Goal: Transaction & Acquisition: Book appointment/travel/reservation

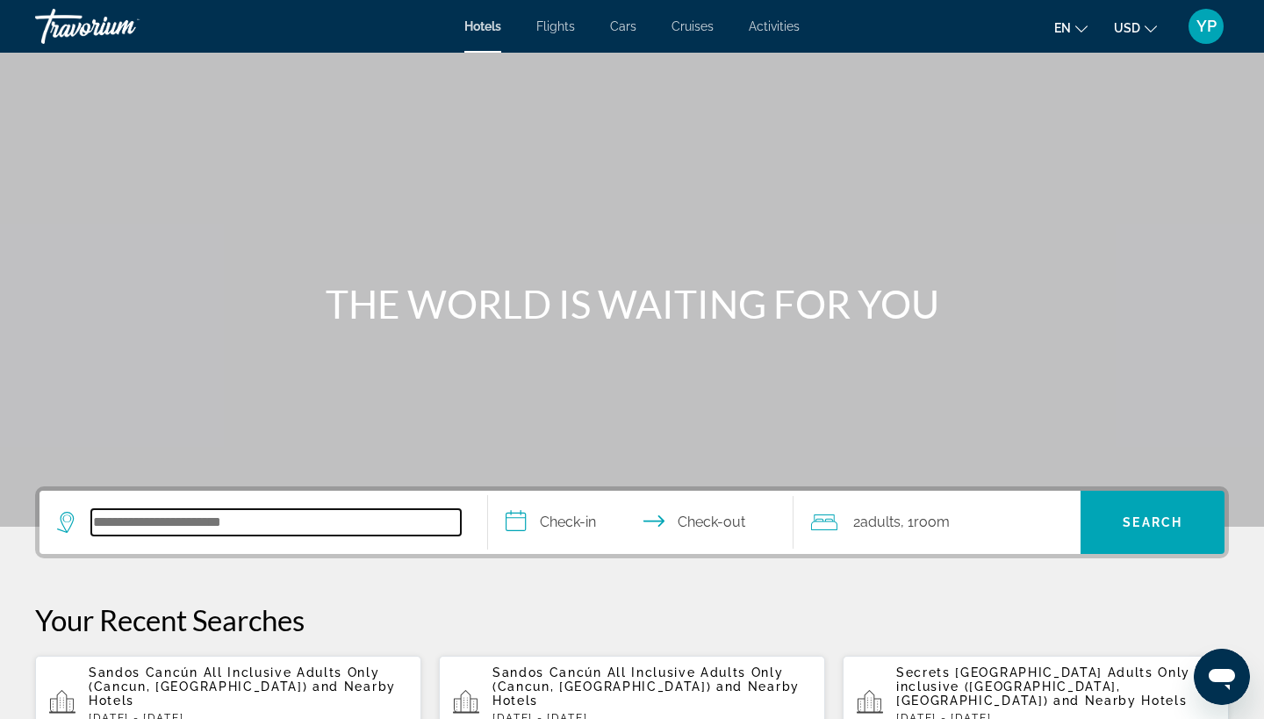
click at [140, 523] on input "Search hotel destination" at bounding box center [276, 522] width 370 height 26
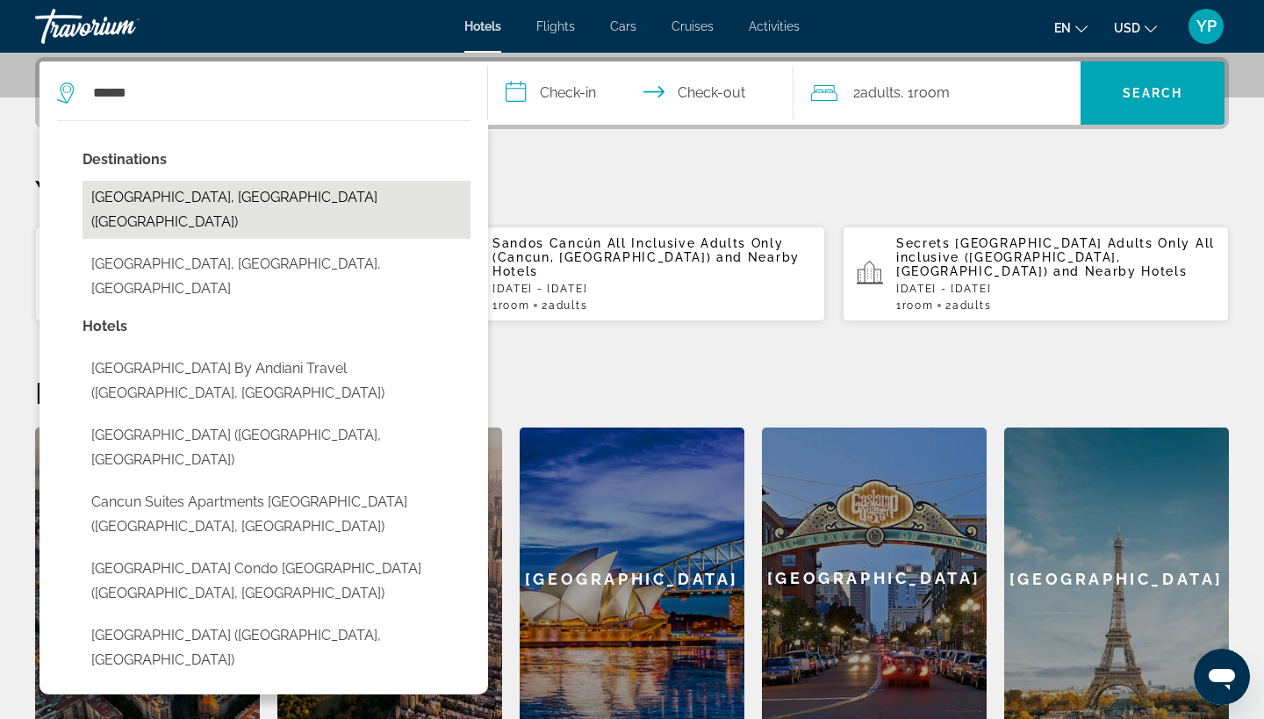
click at [194, 197] on button "[GEOGRAPHIC_DATA], [GEOGRAPHIC_DATA] ([GEOGRAPHIC_DATA])" at bounding box center [277, 210] width 388 height 58
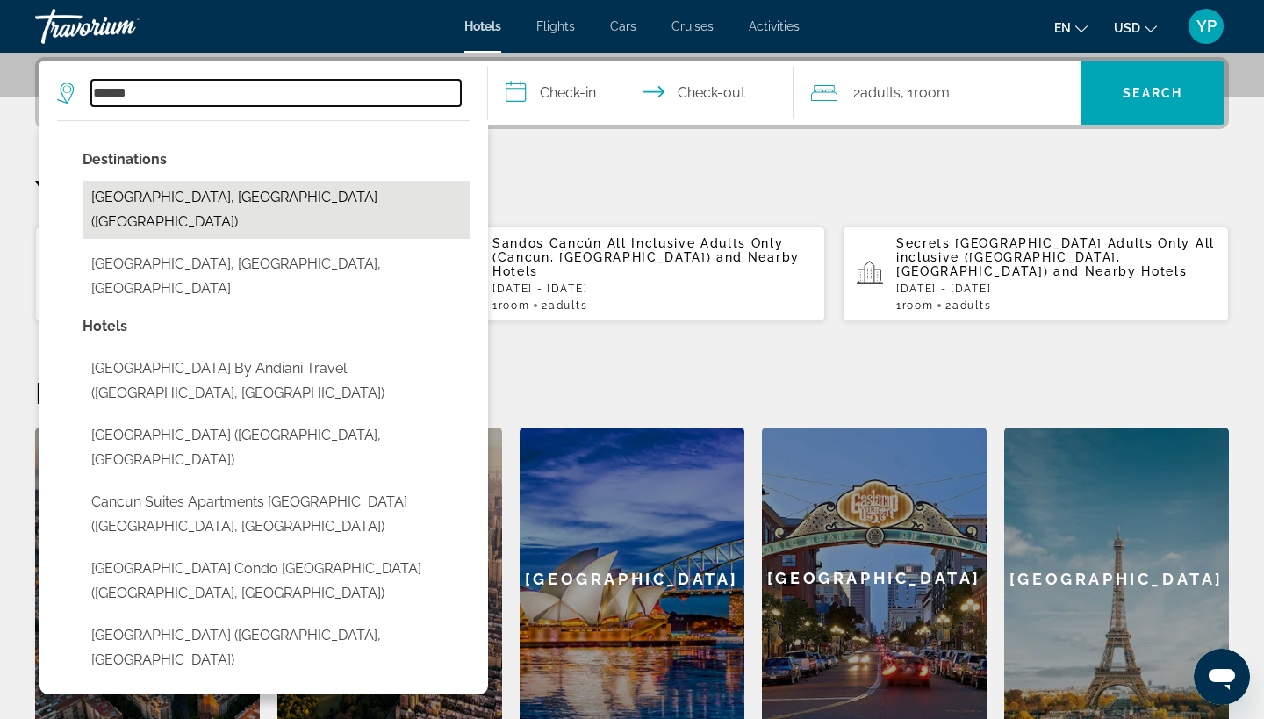
type input "**********"
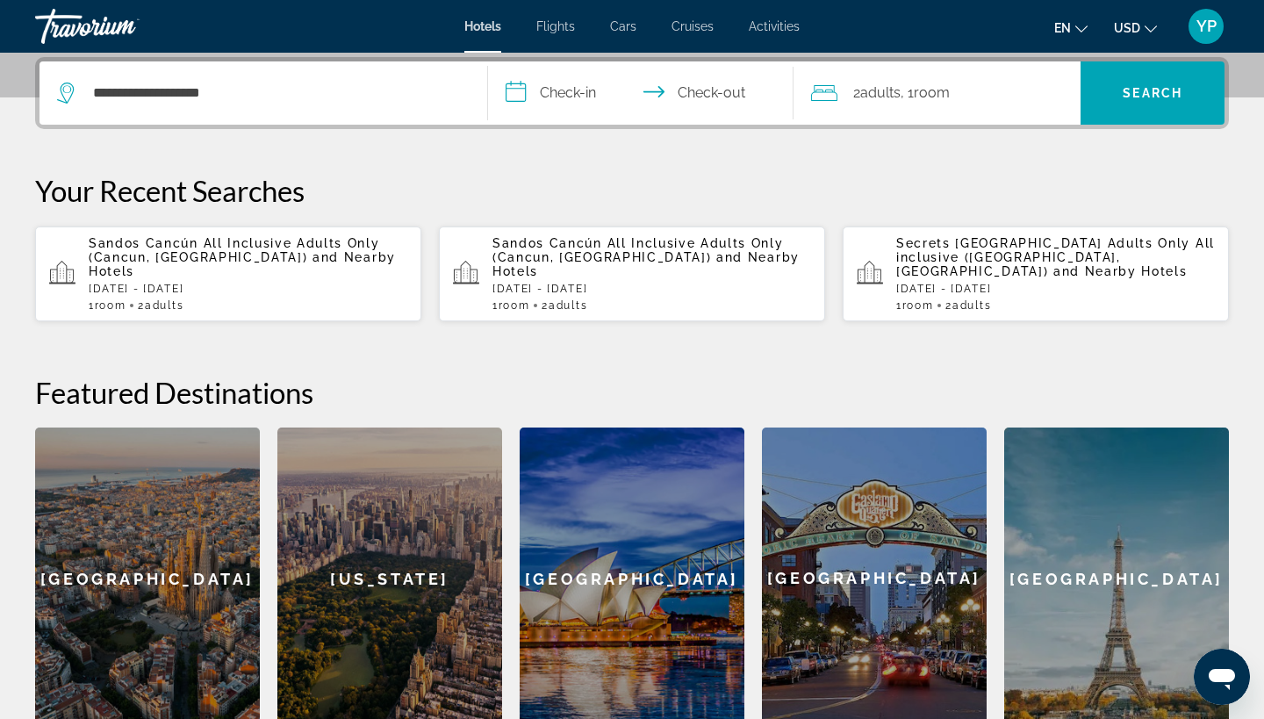
click at [515, 90] on input "**********" at bounding box center [644, 95] width 312 height 68
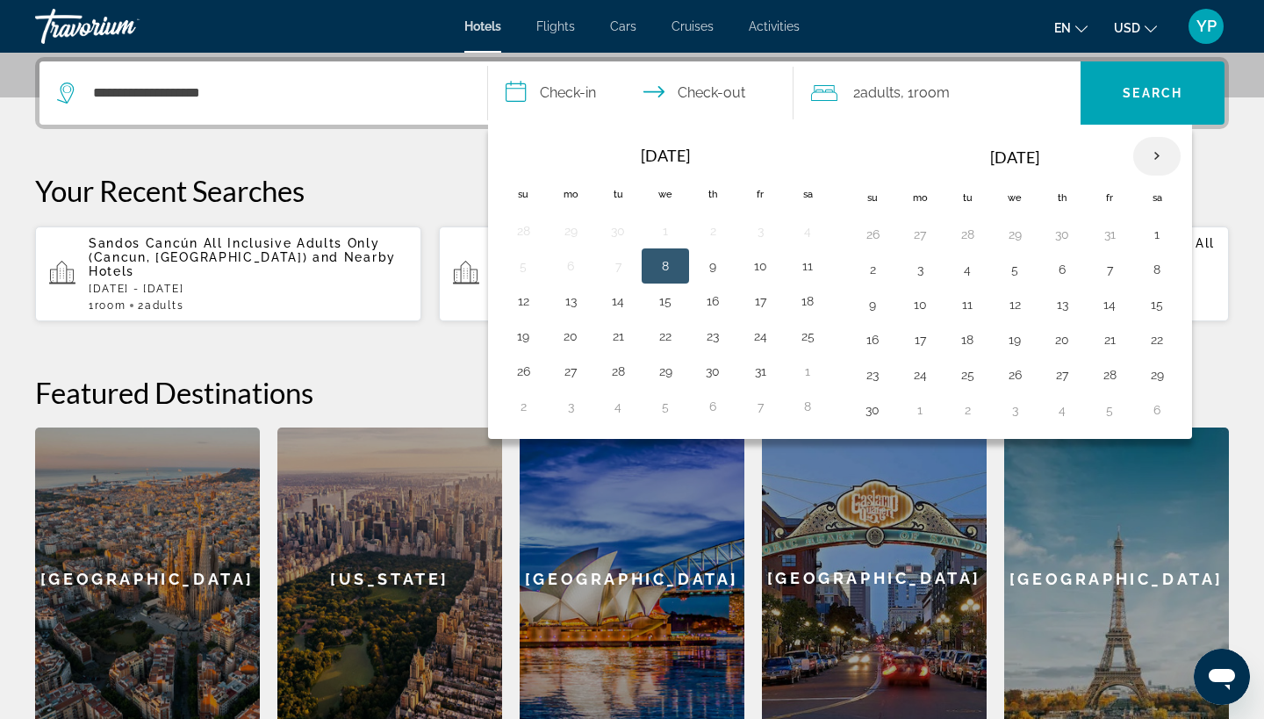
click at [1161, 156] on th "Next month" at bounding box center [1156, 156] width 47 height 39
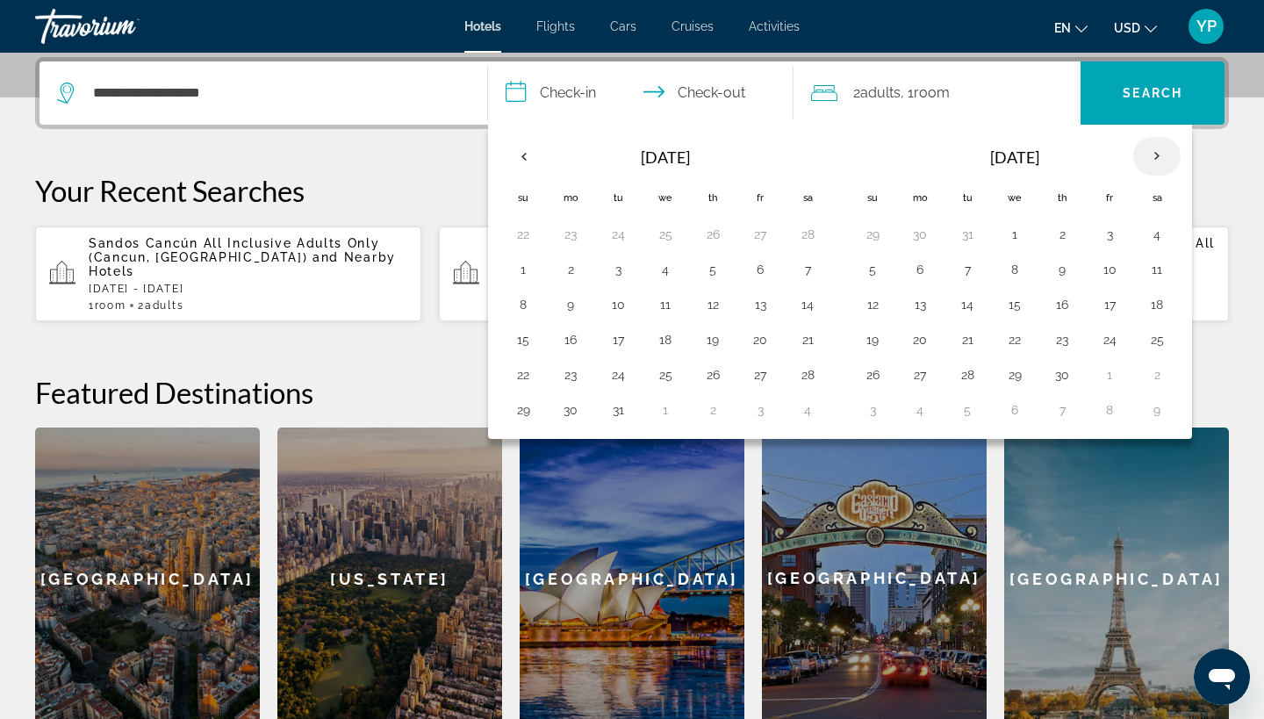
click at [1160, 157] on th "Next month" at bounding box center [1156, 156] width 47 height 39
click at [665, 268] on button "8" at bounding box center [665, 269] width 28 height 25
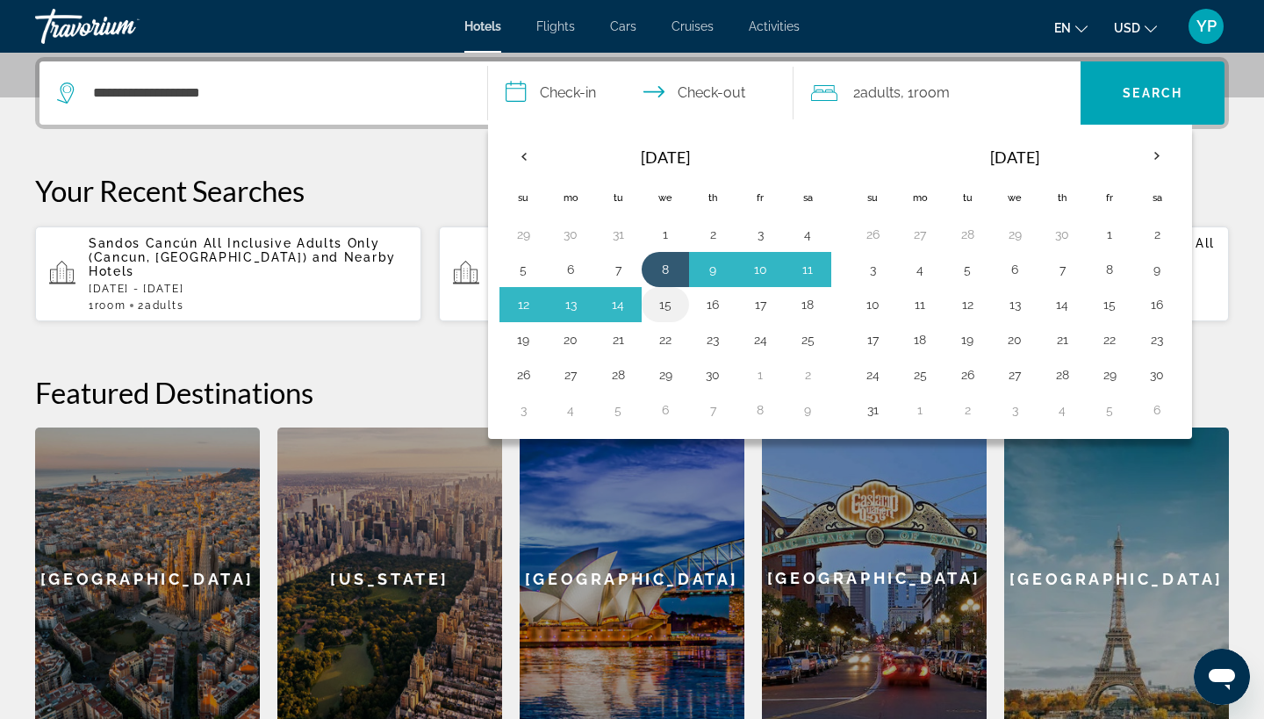
click at [663, 301] on button "15" at bounding box center [665, 304] width 28 height 25
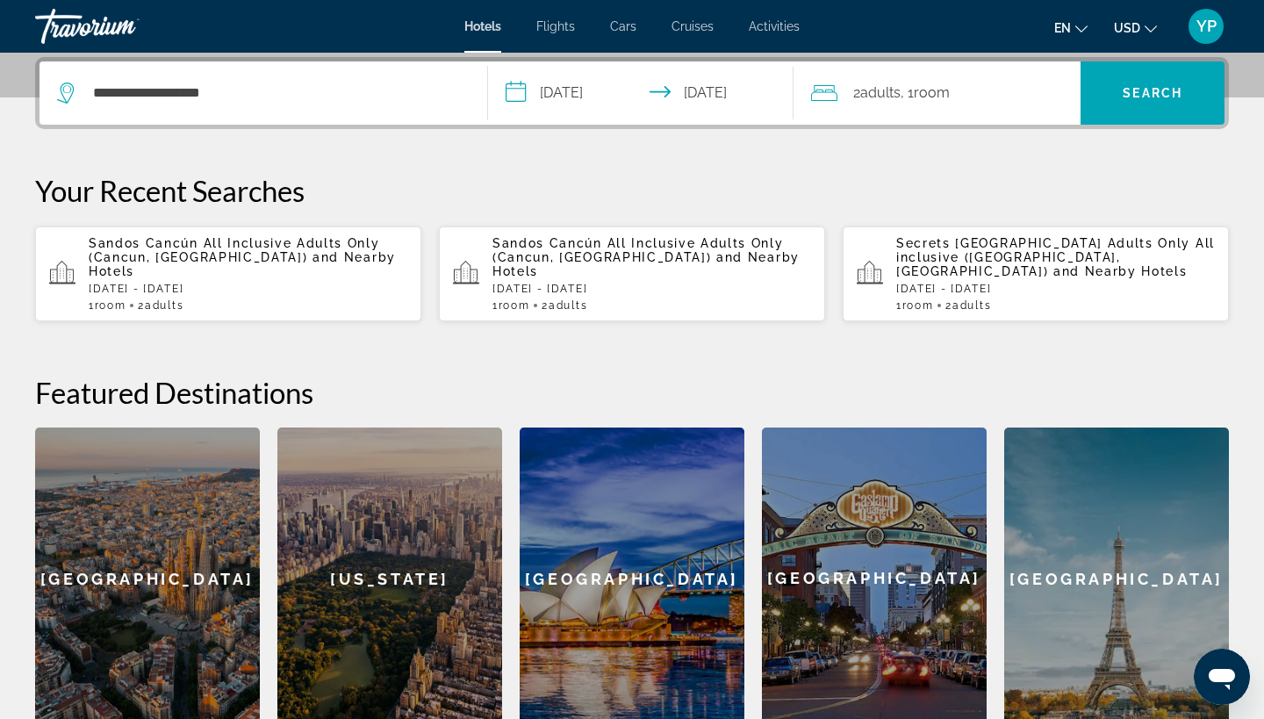
click at [520, 87] on input "**********" at bounding box center [644, 95] width 312 height 68
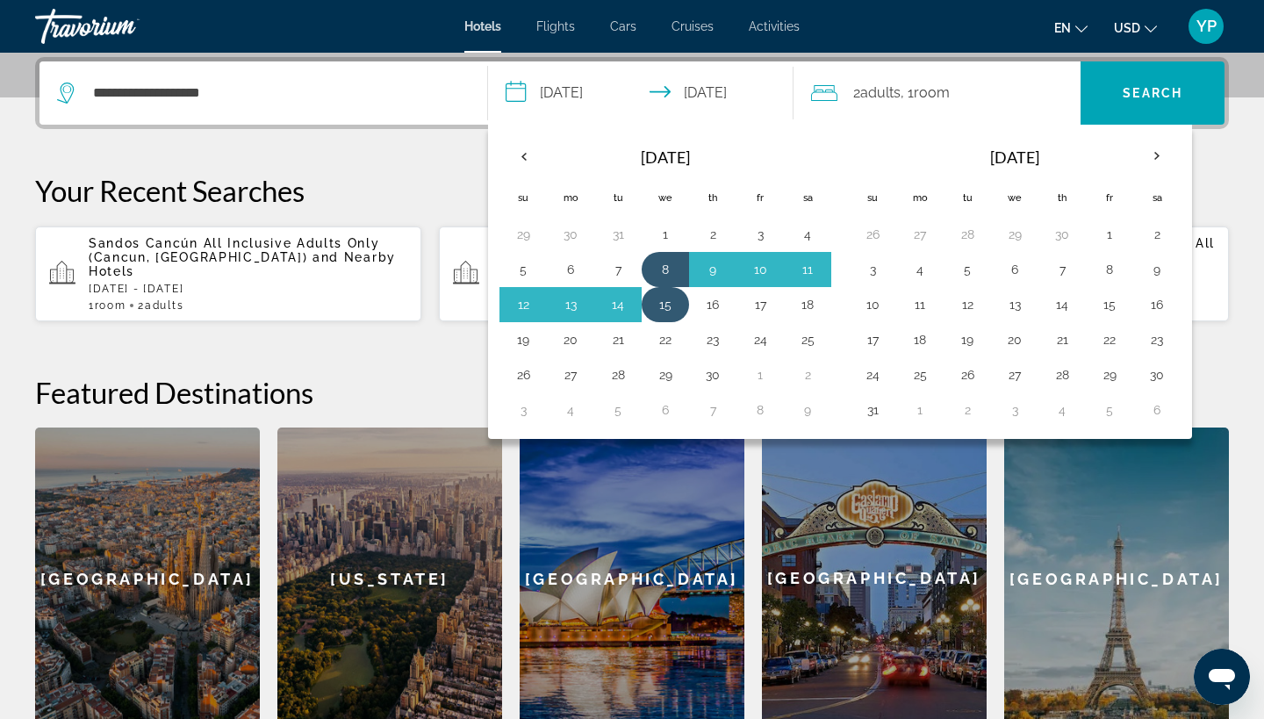
click at [664, 301] on button "15" at bounding box center [665, 304] width 28 height 25
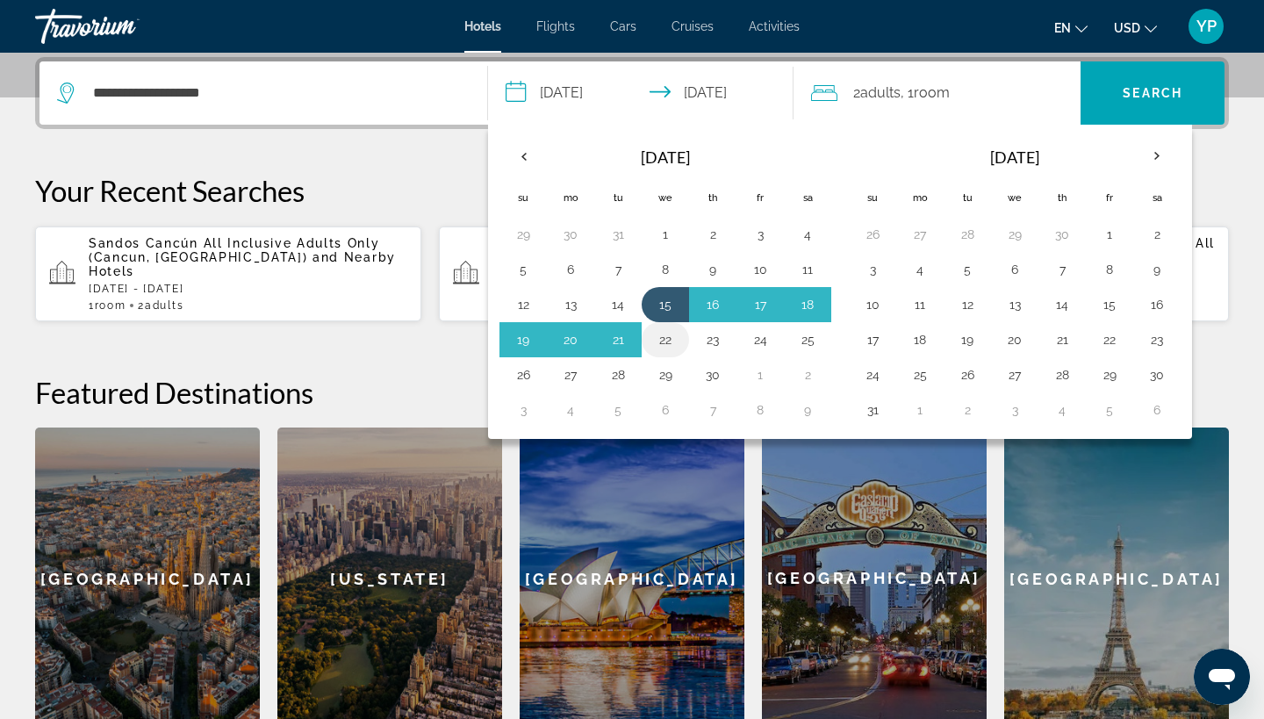
click at [669, 339] on button "22" at bounding box center [665, 339] width 28 height 25
type input "**********"
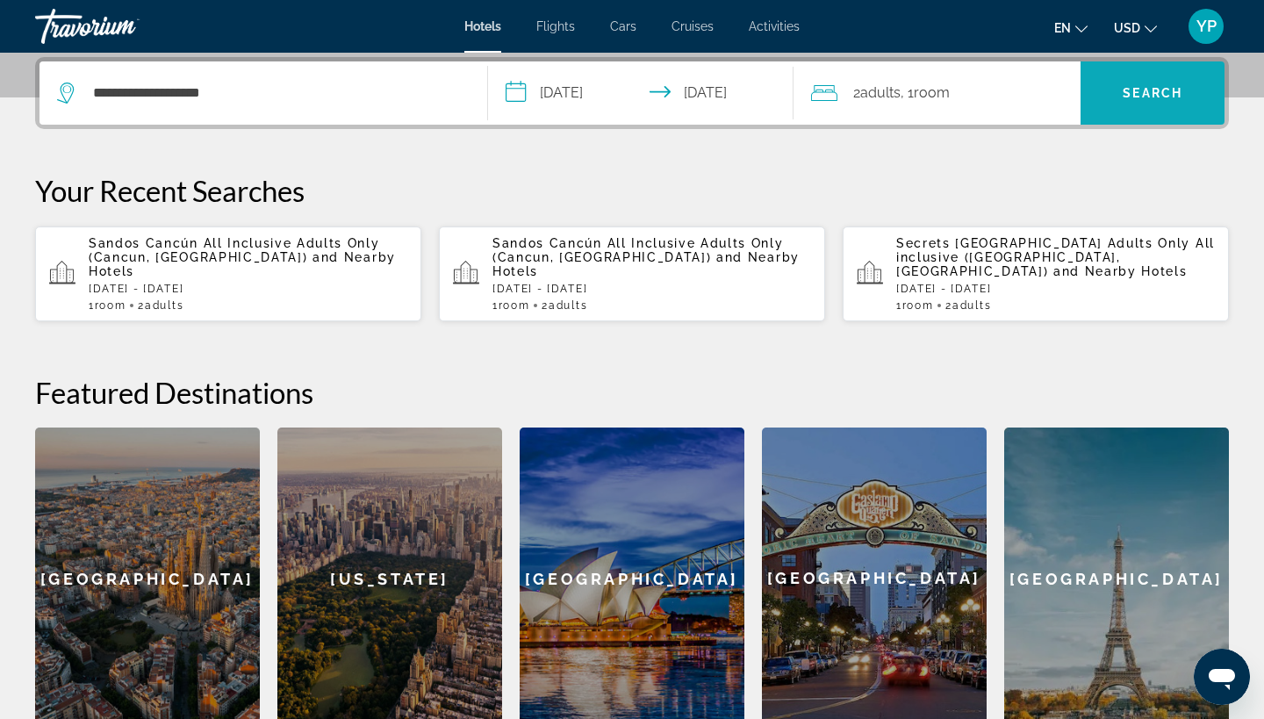
click at [1158, 82] on span "Search" at bounding box center [1152, 93] width 144 height 42
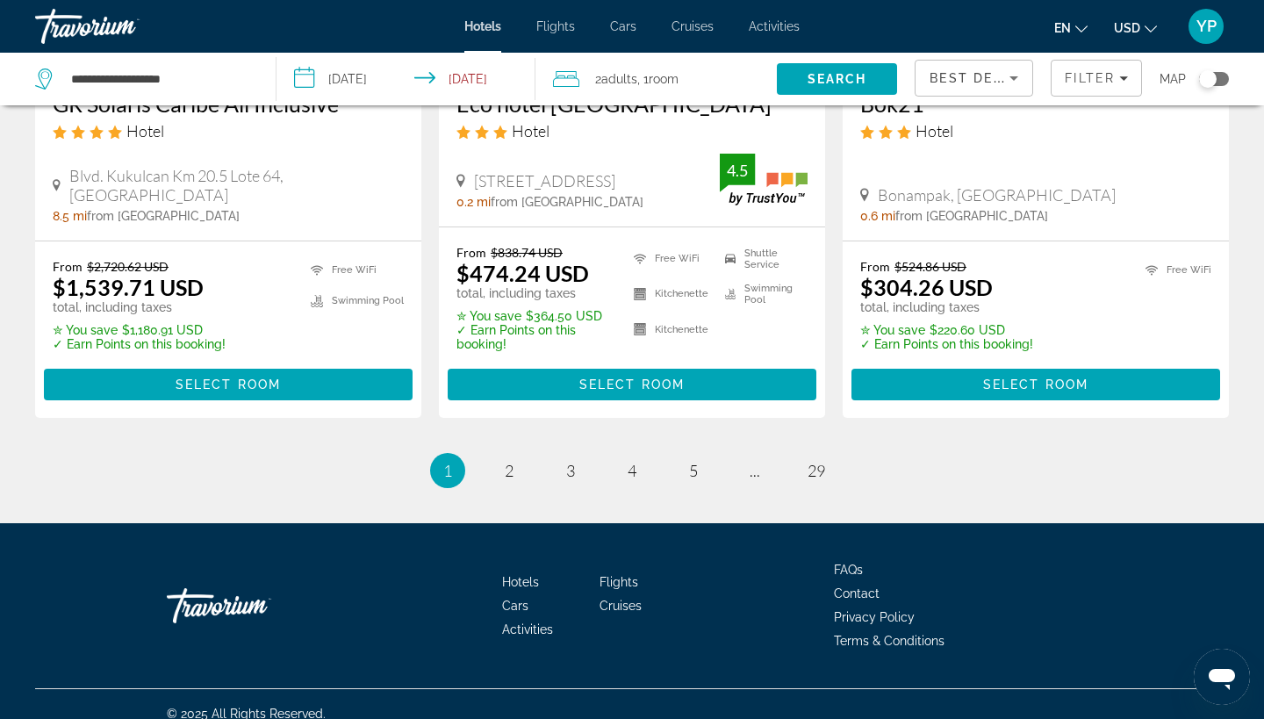
scroll to position [2439, 0]
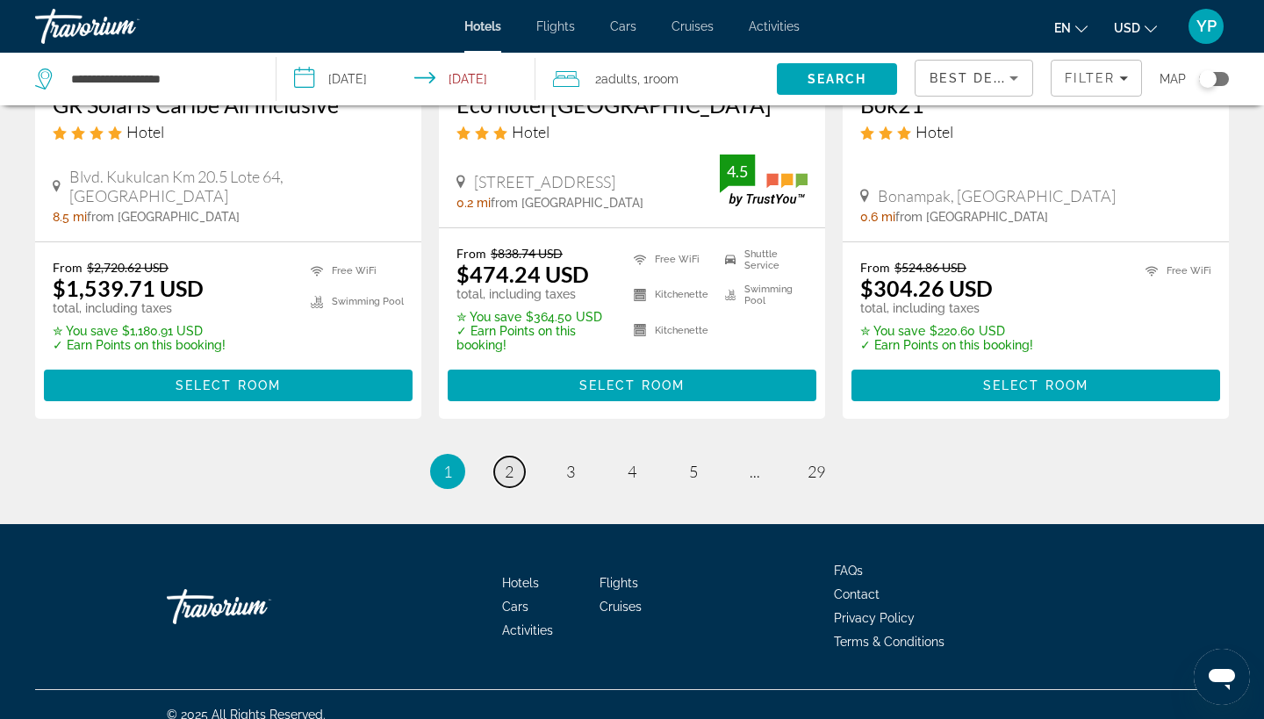
click at [502, 456] on link "page 2" at bounding box center [509, 471] width 31 height 31
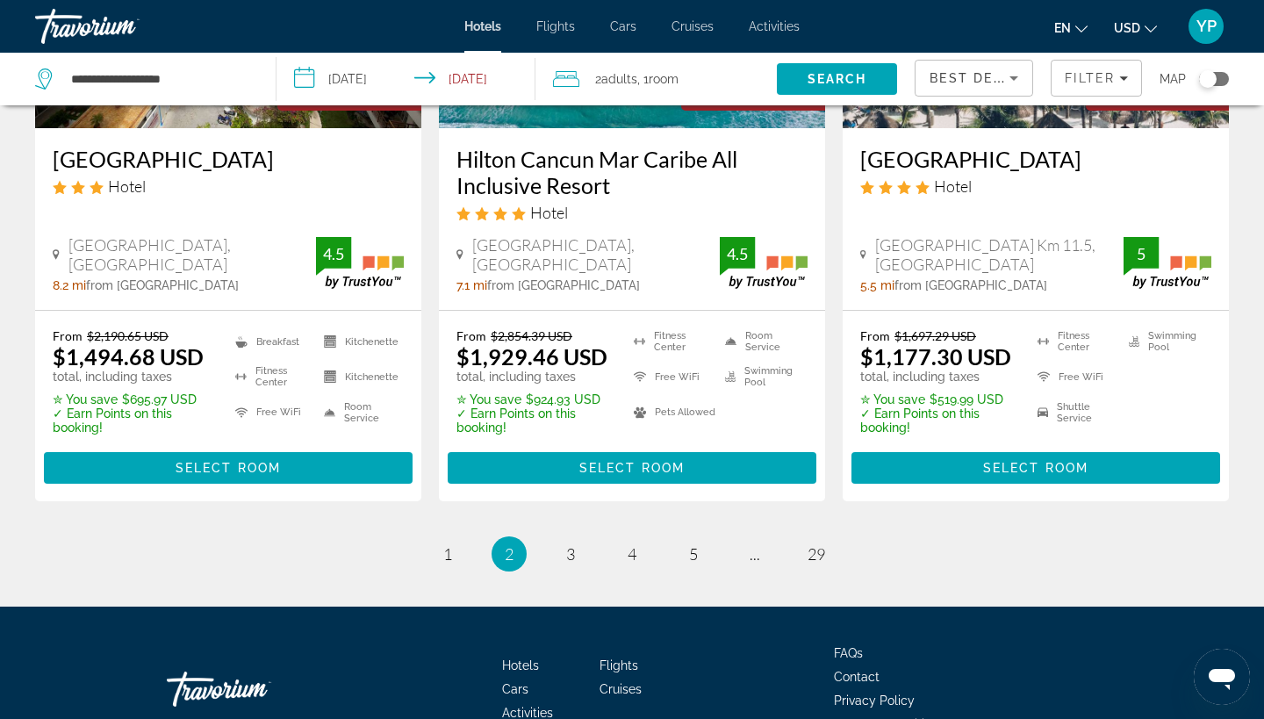
scroll to position [2481, 0]
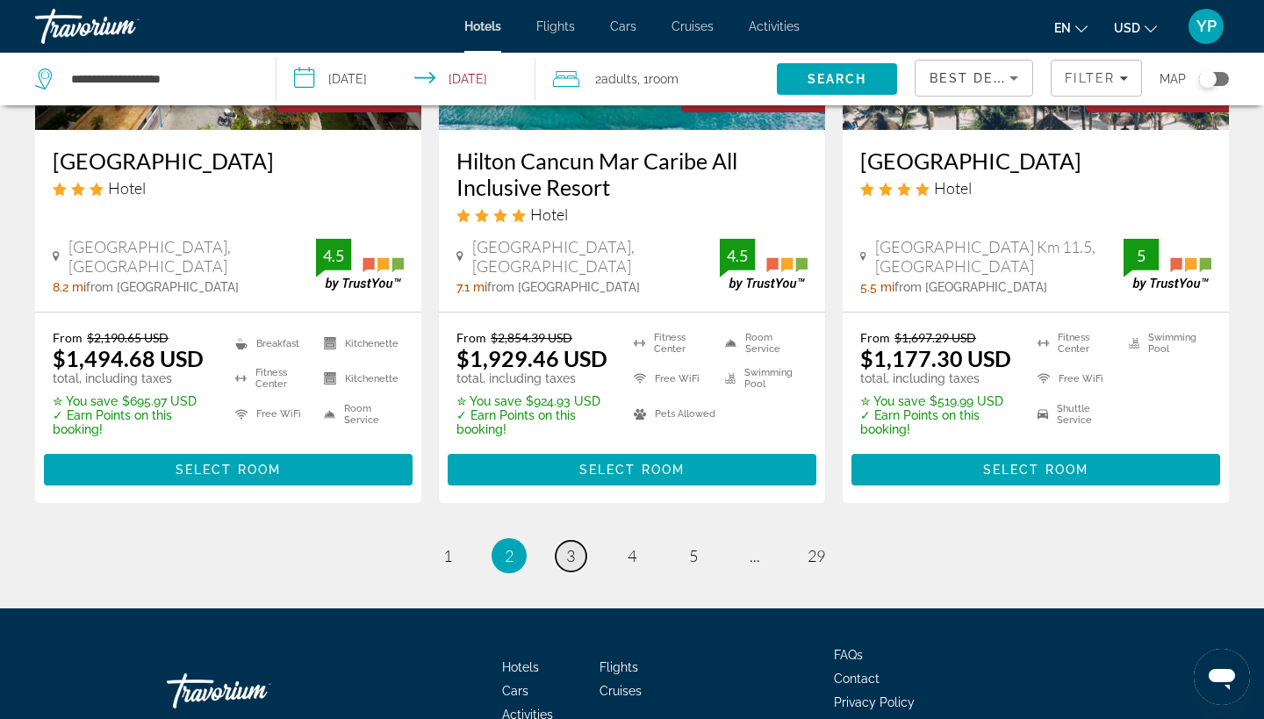
click at [568, 546] on span "3" at bounding box center [570, 555] width 9 height 19
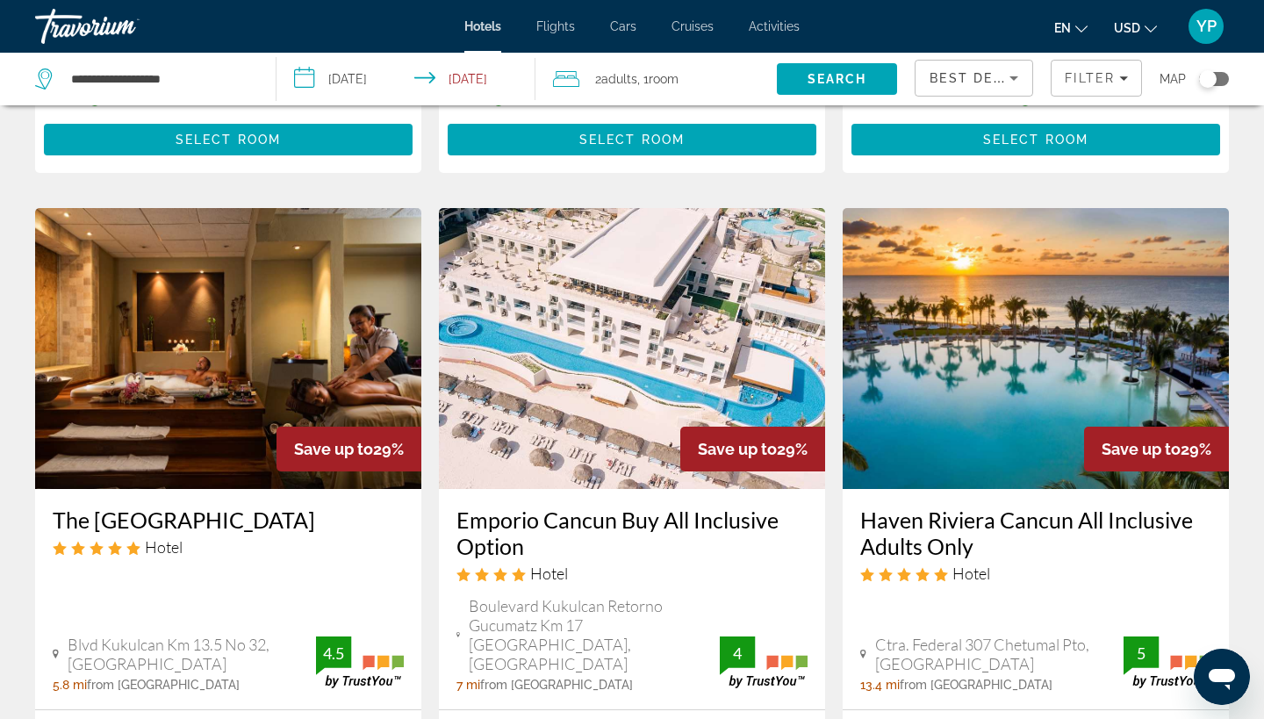
scroll to position [656, 0]
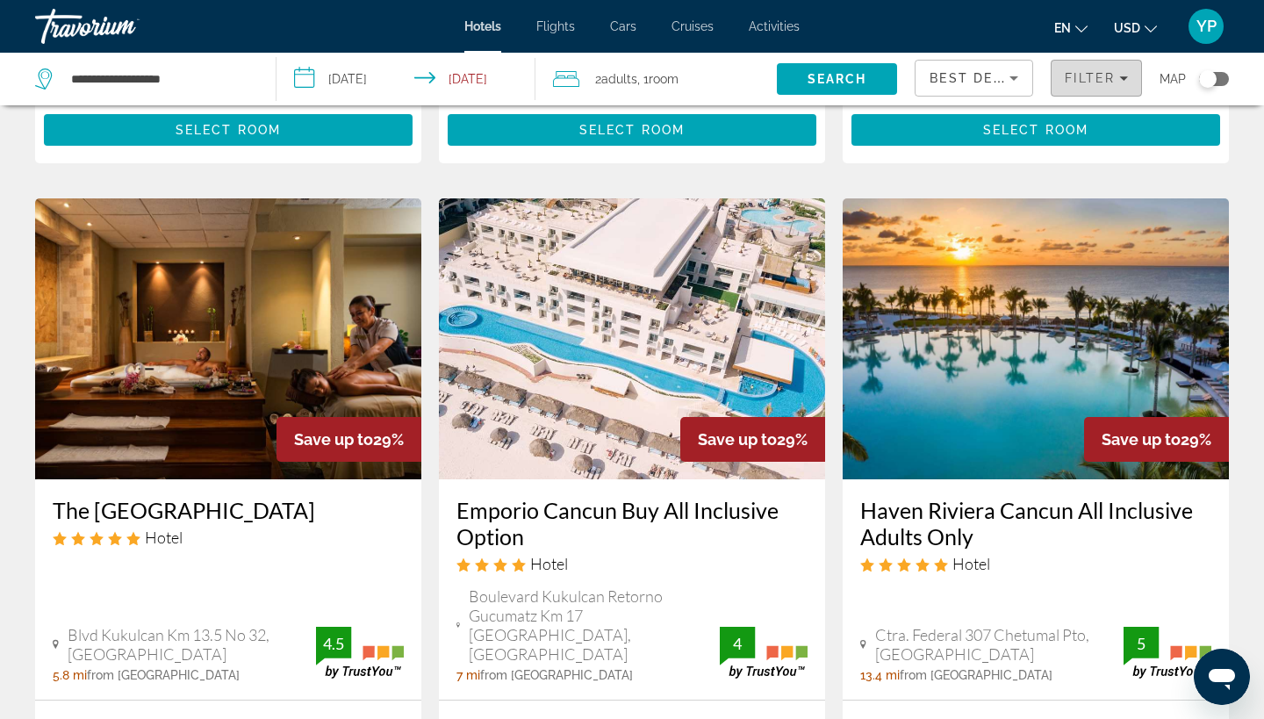
click at [1103, 77] on span "Filter" at bounding box center [1090, 78] width 50 height 14
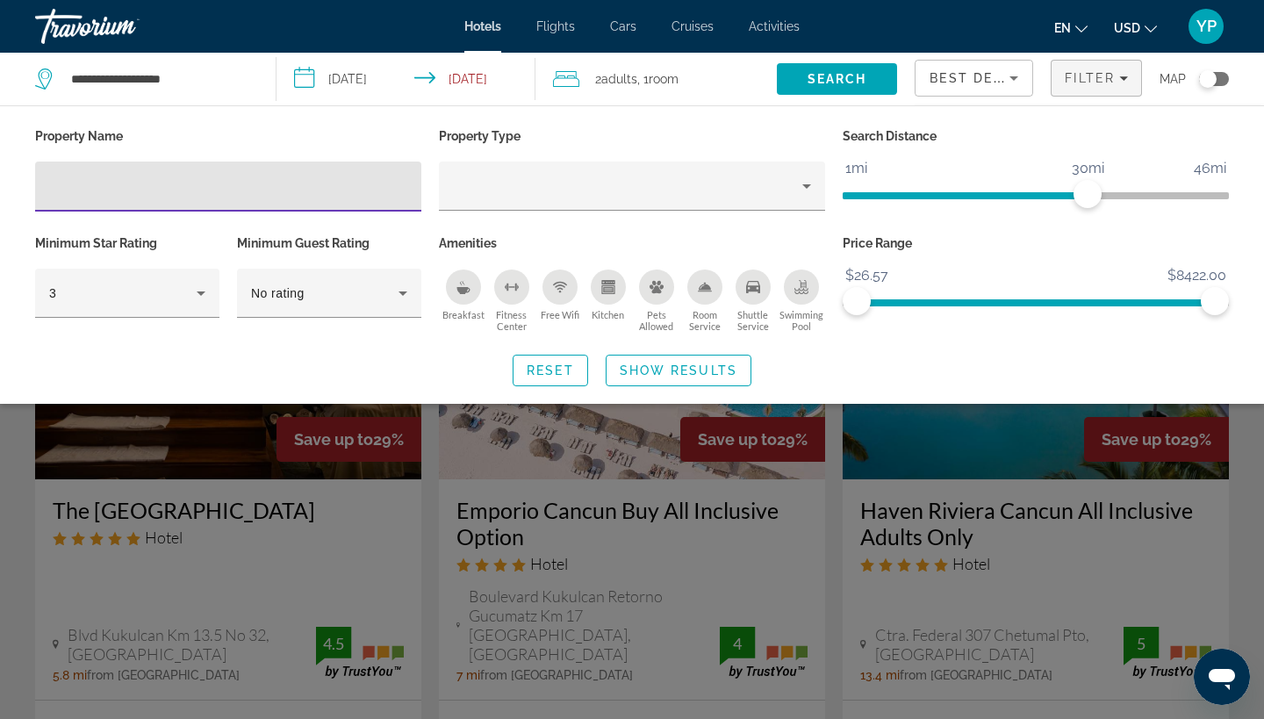
click at [956, 434] on div "Search widget" at bounding box center [632, 491] width 1264 height 456
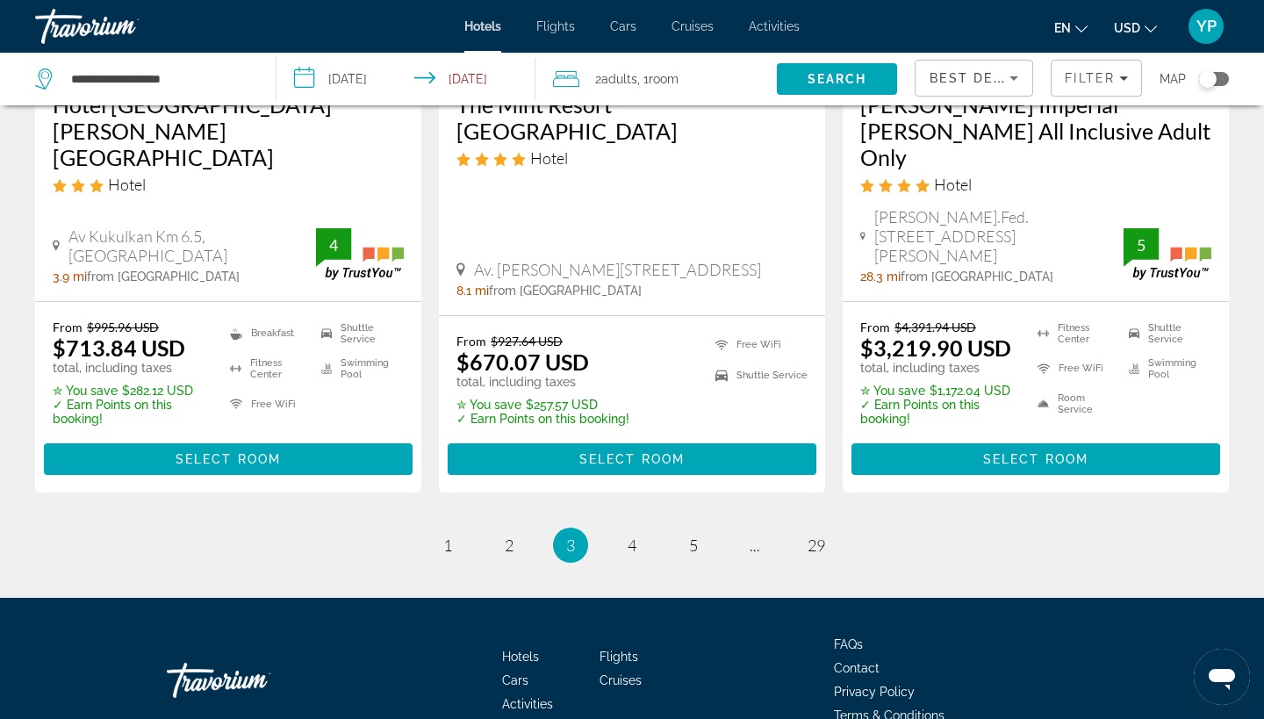
scroll to position [2492, 0]
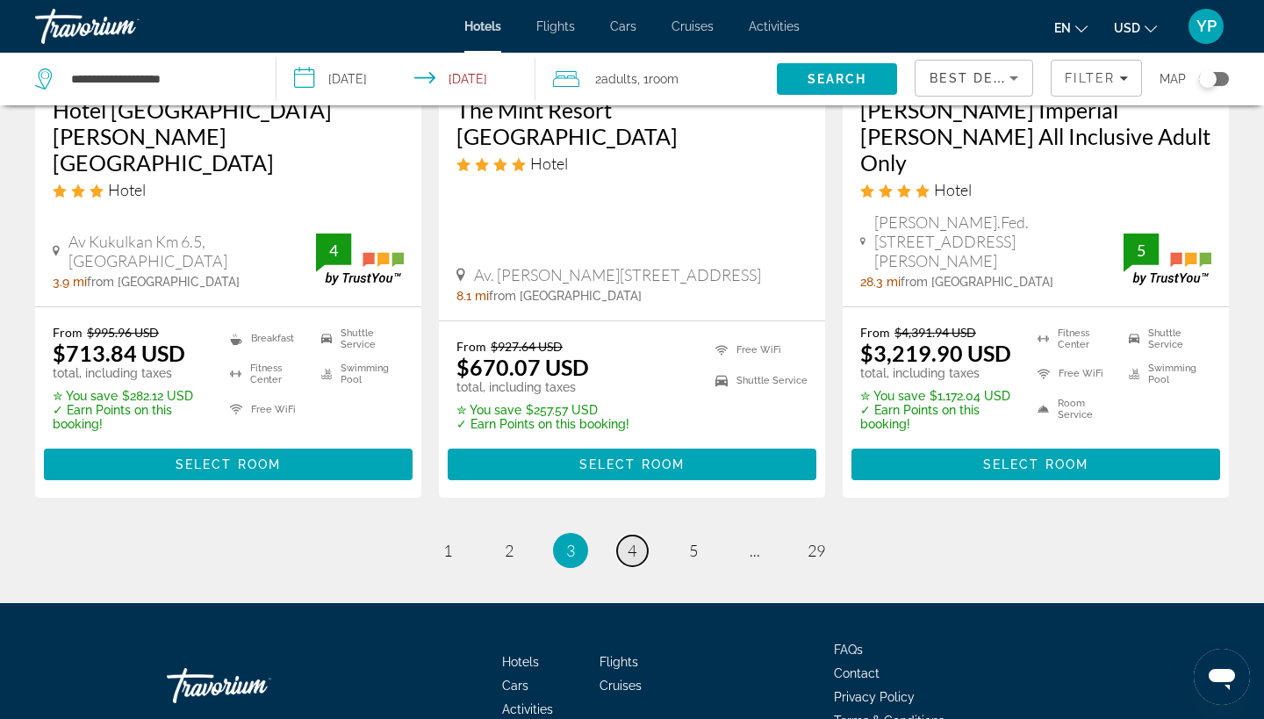
click at [629, 541] on span "4" at bounding box center [632, 550] width 9 height 19
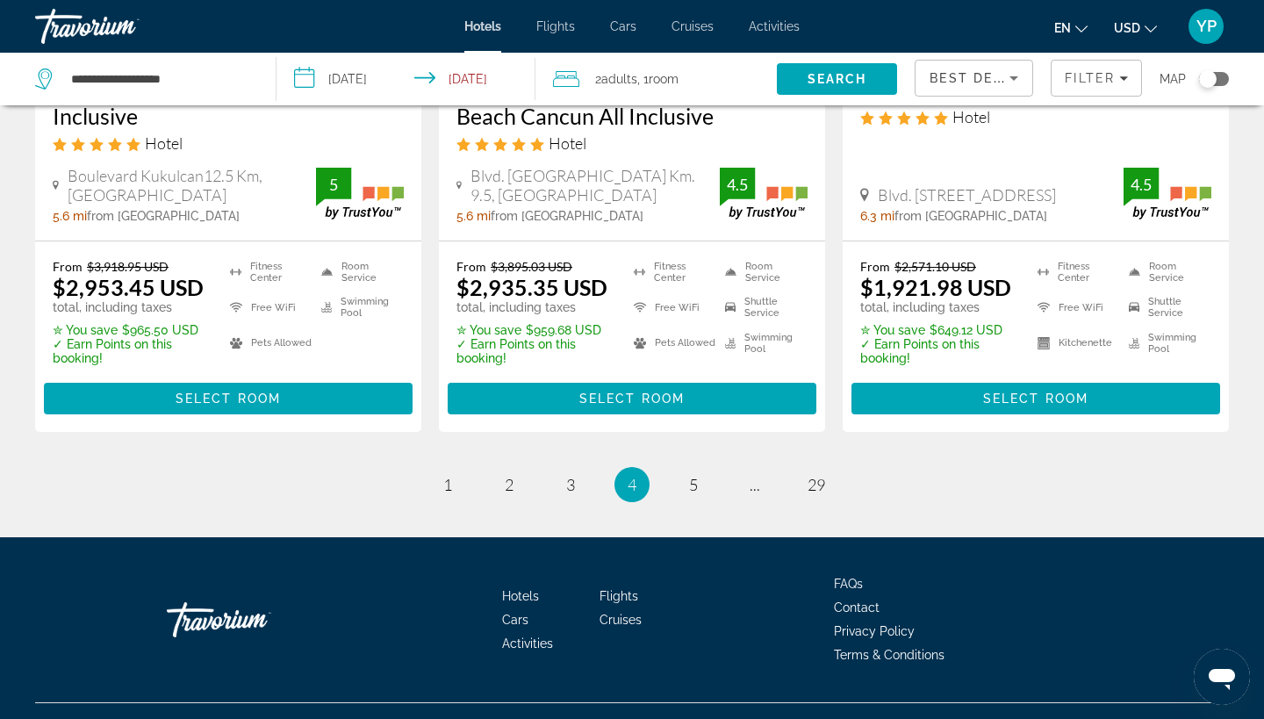
scroll to position [2474, 0]
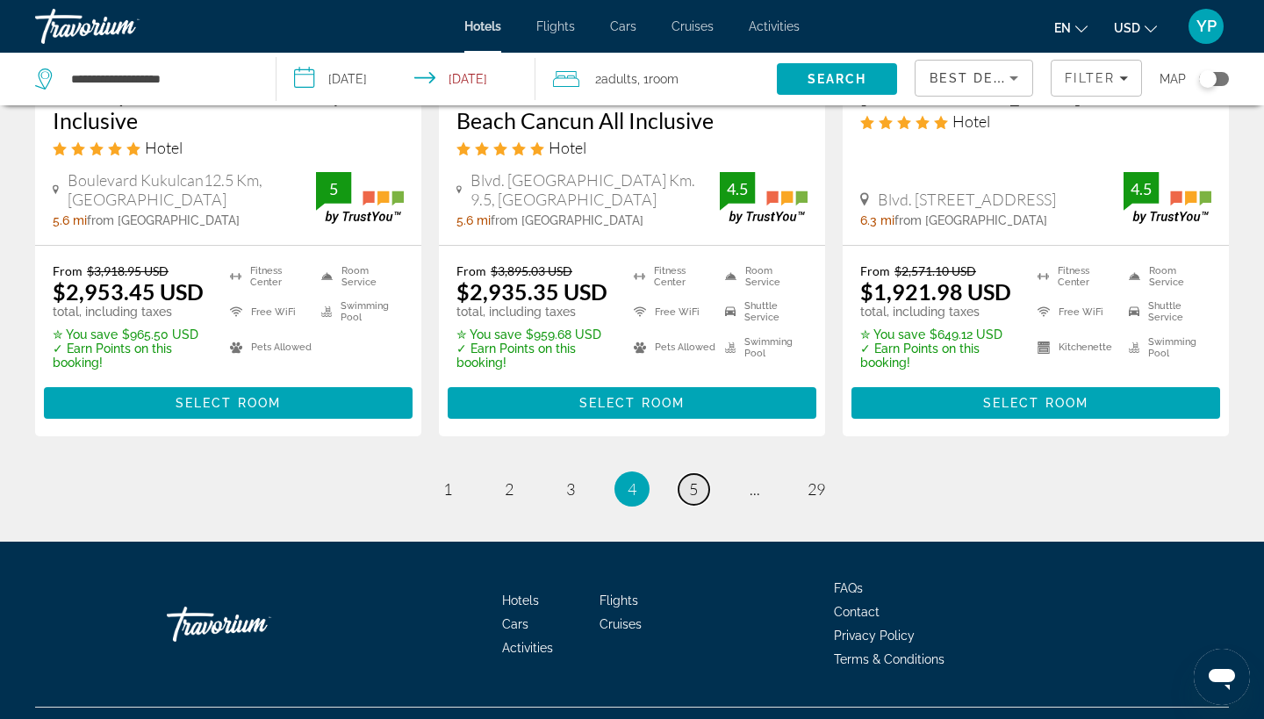
click at [700, 474] on link "page 5" at bounding box center [693, 489] width 31 height 31
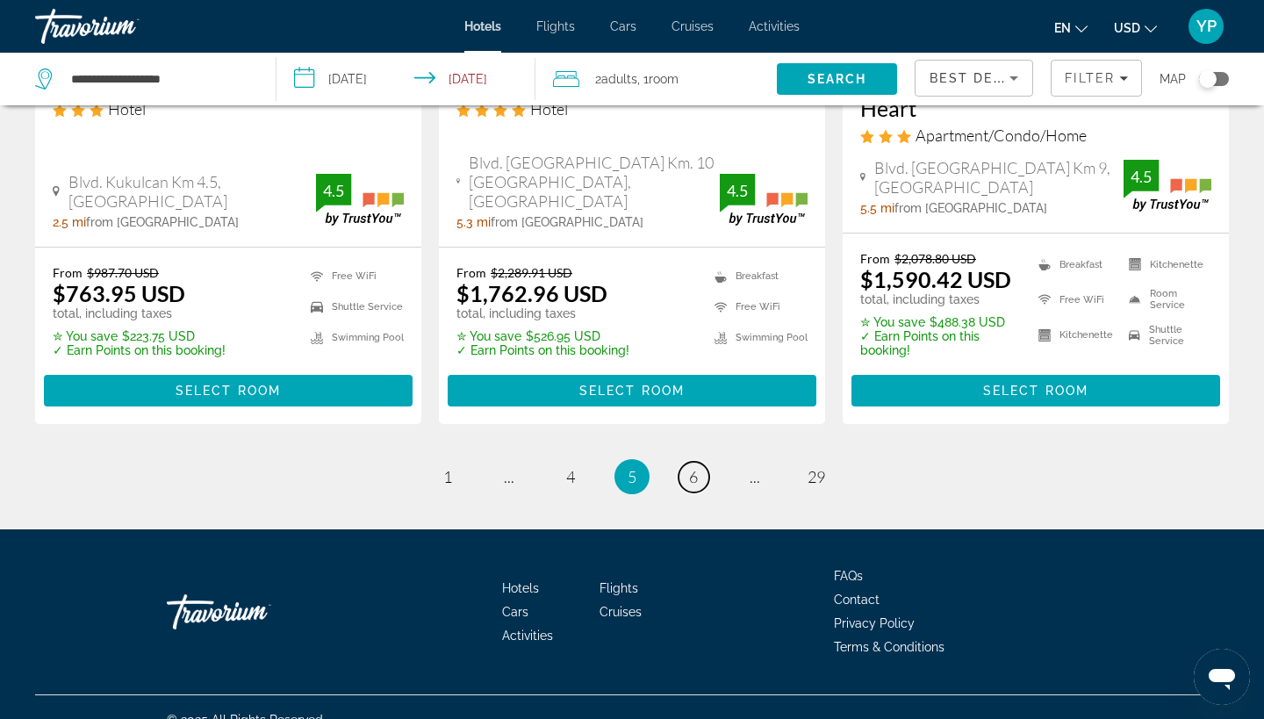
scroll to position [2464, 0]
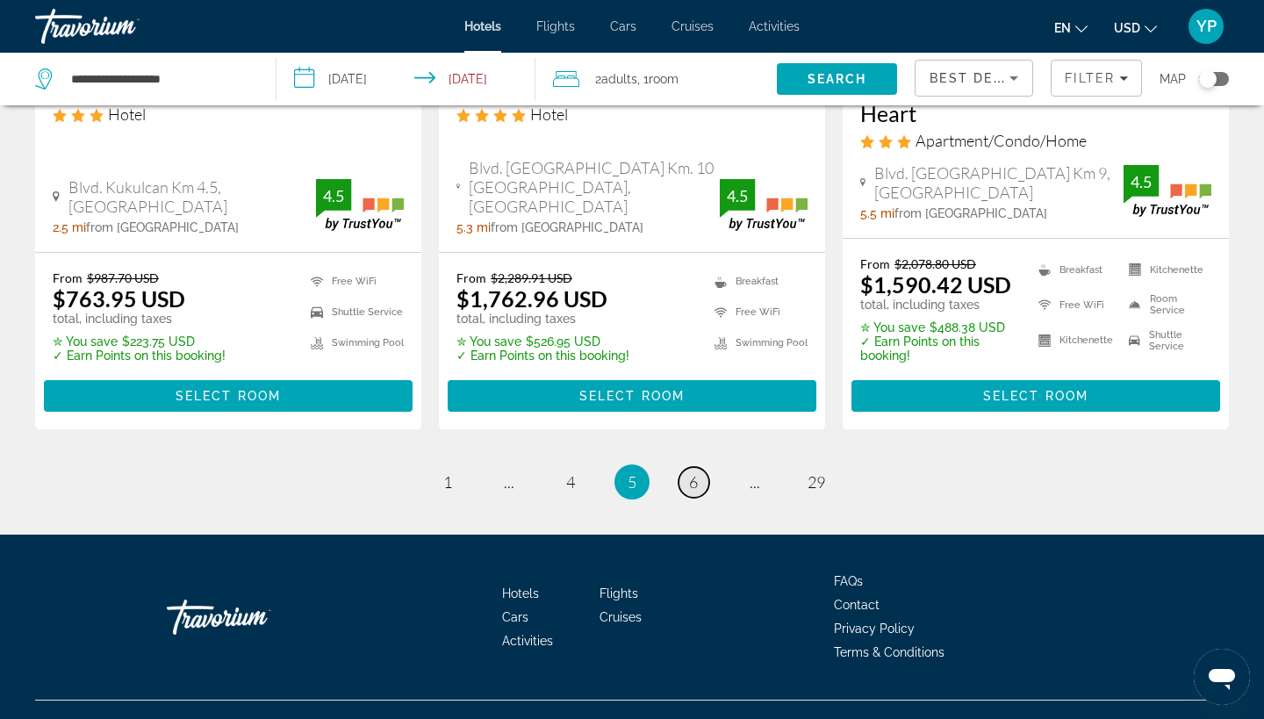
click at [700, 467] on link "page 6" at bounding box center [693, 482] width 31 height 31
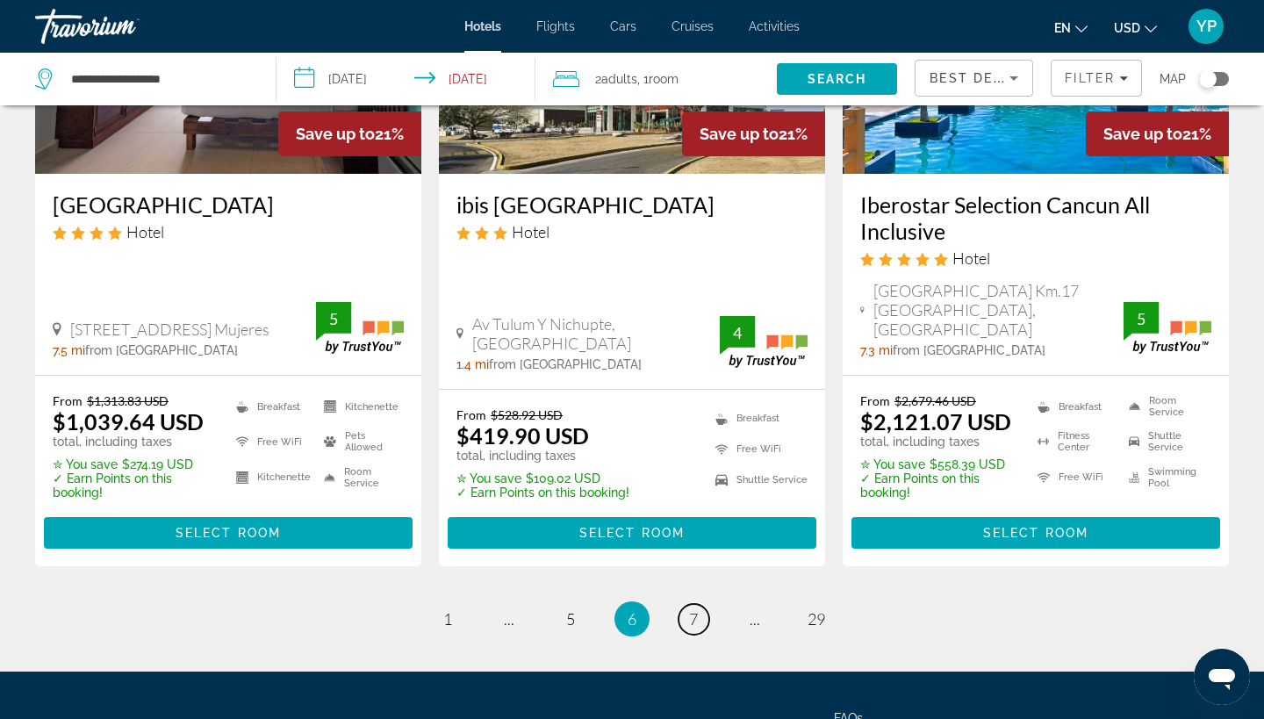
scroll to position [2373, 0]
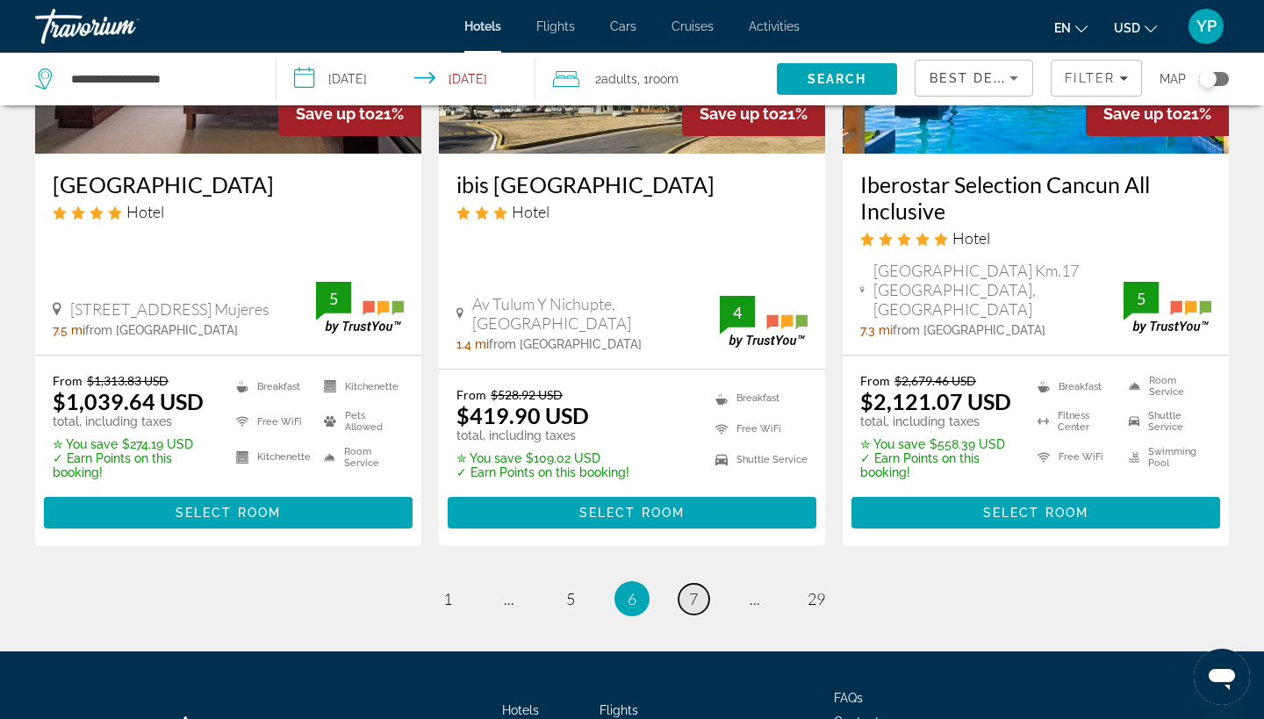
click at [689, 589] on span "7" at bounding box center [693, 598] width 9 height 19
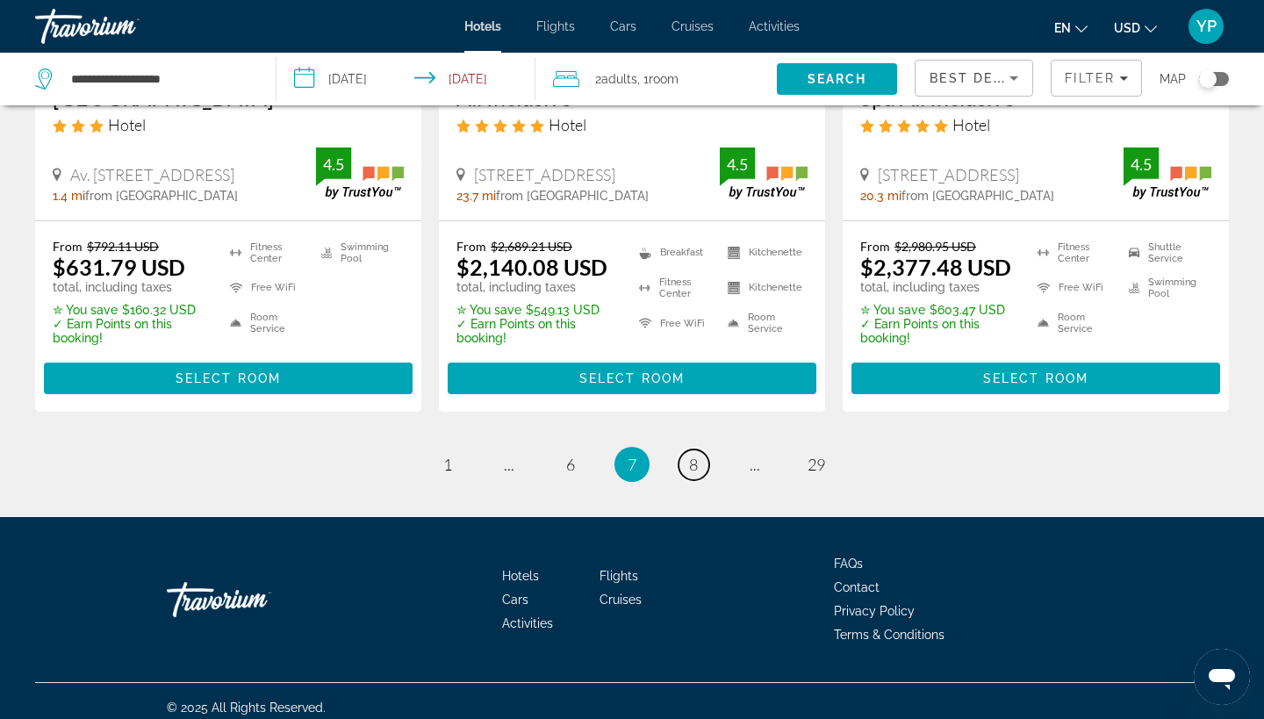
scroll to position [2509, 0]
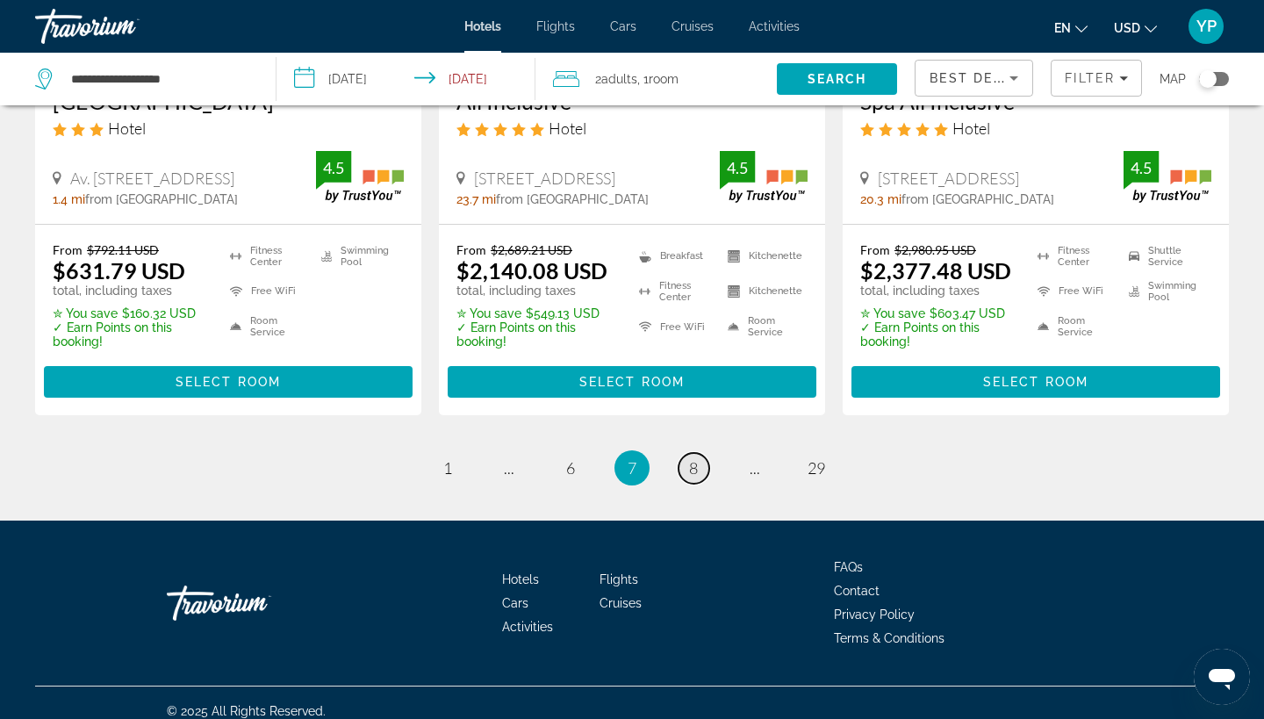
click at [698, 458] on span "8" at bounding box center [693, 467] width 9 height 19
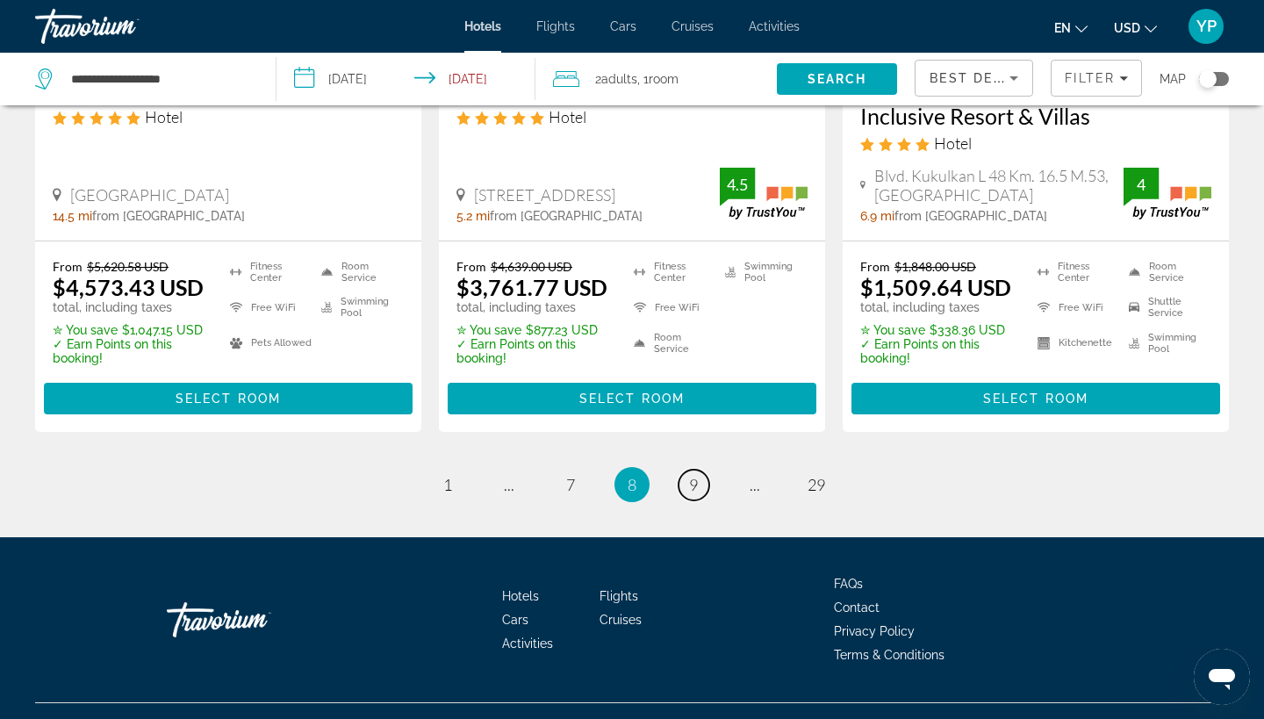
scroll to position [2562, 0]
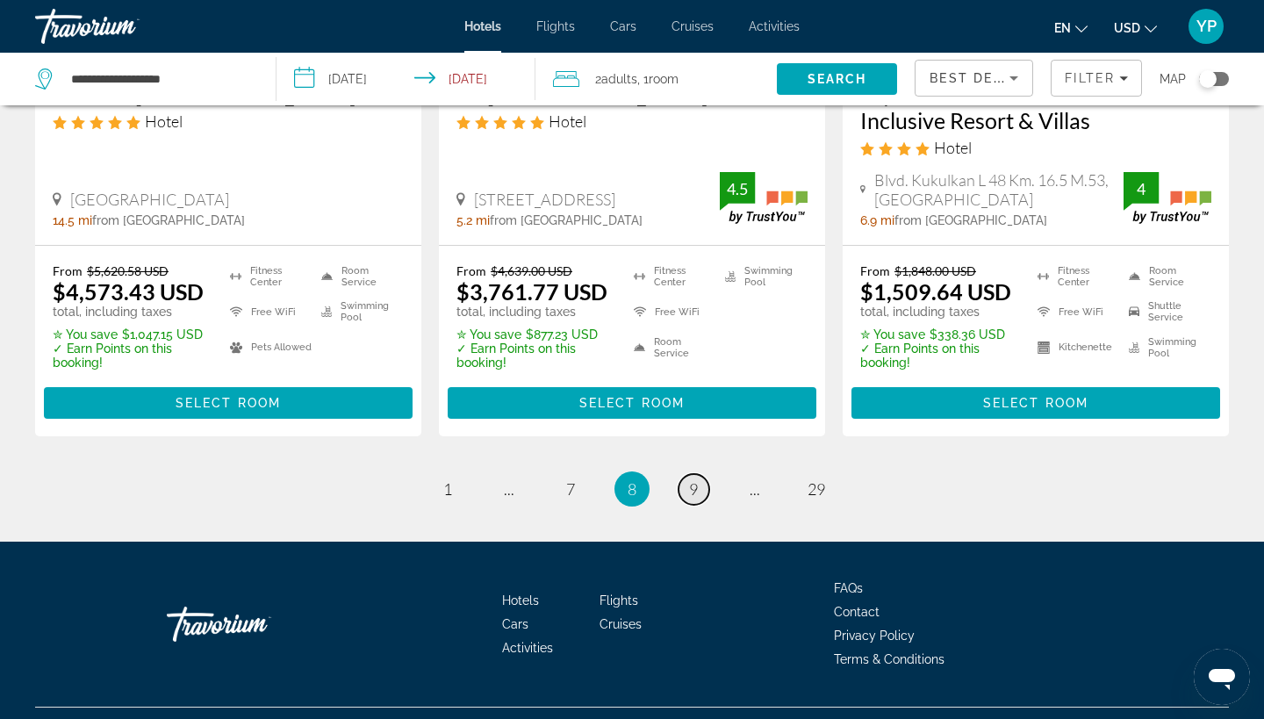
click at [698, 479] on span "9" at bounding box center [693, 488] width 9 height 19
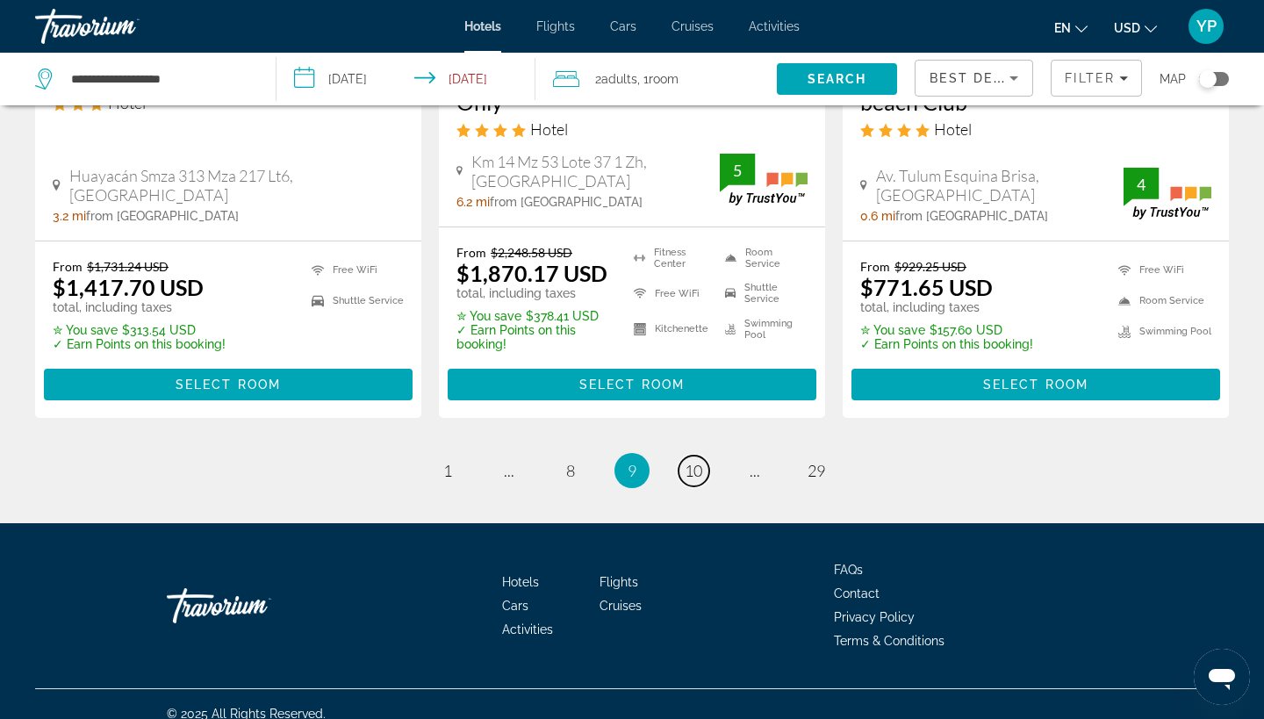
scroll to position [2560, 0]
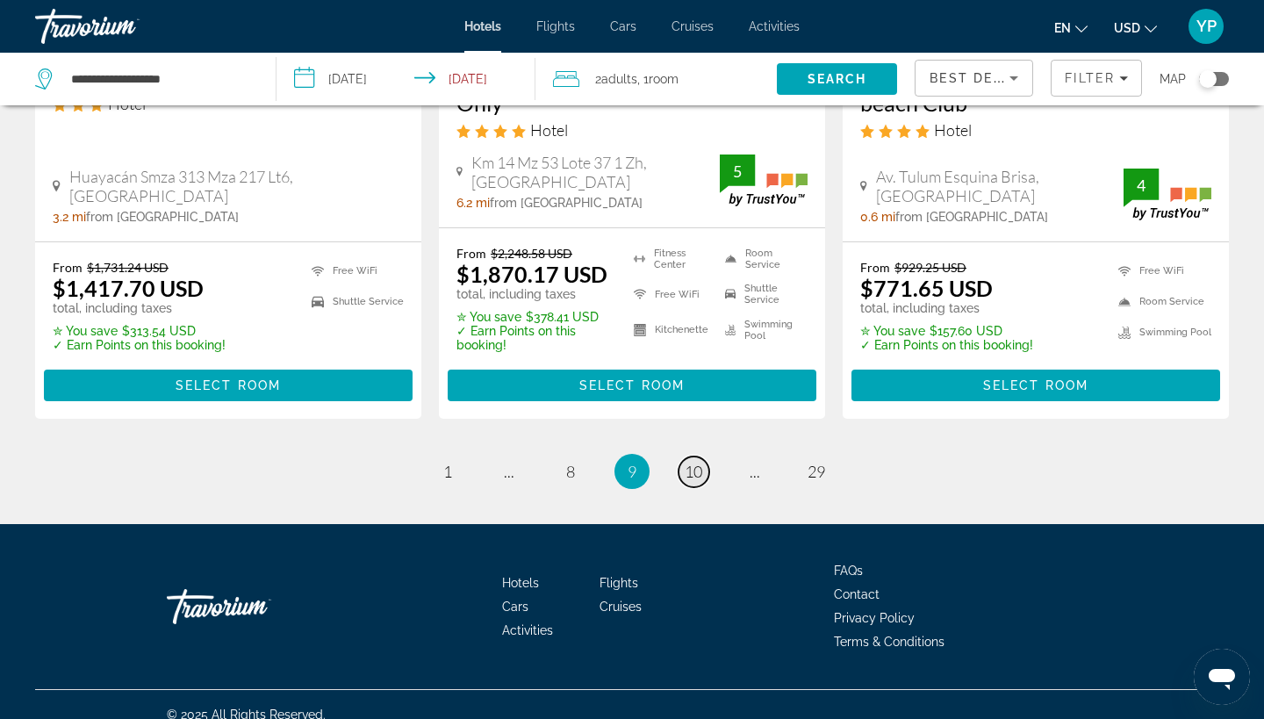
click at [698, 462] on span "10" at bounding box center [694, 471] width 18 height 19
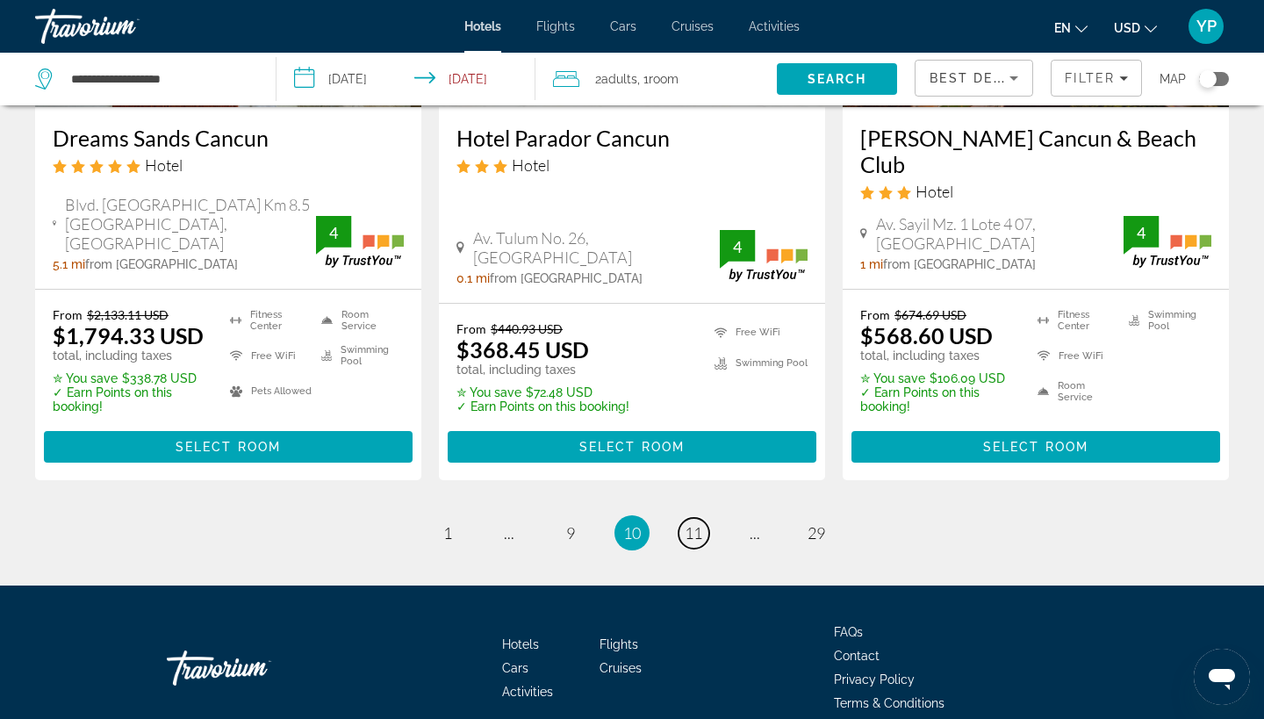
scroll to position [2483, 0]
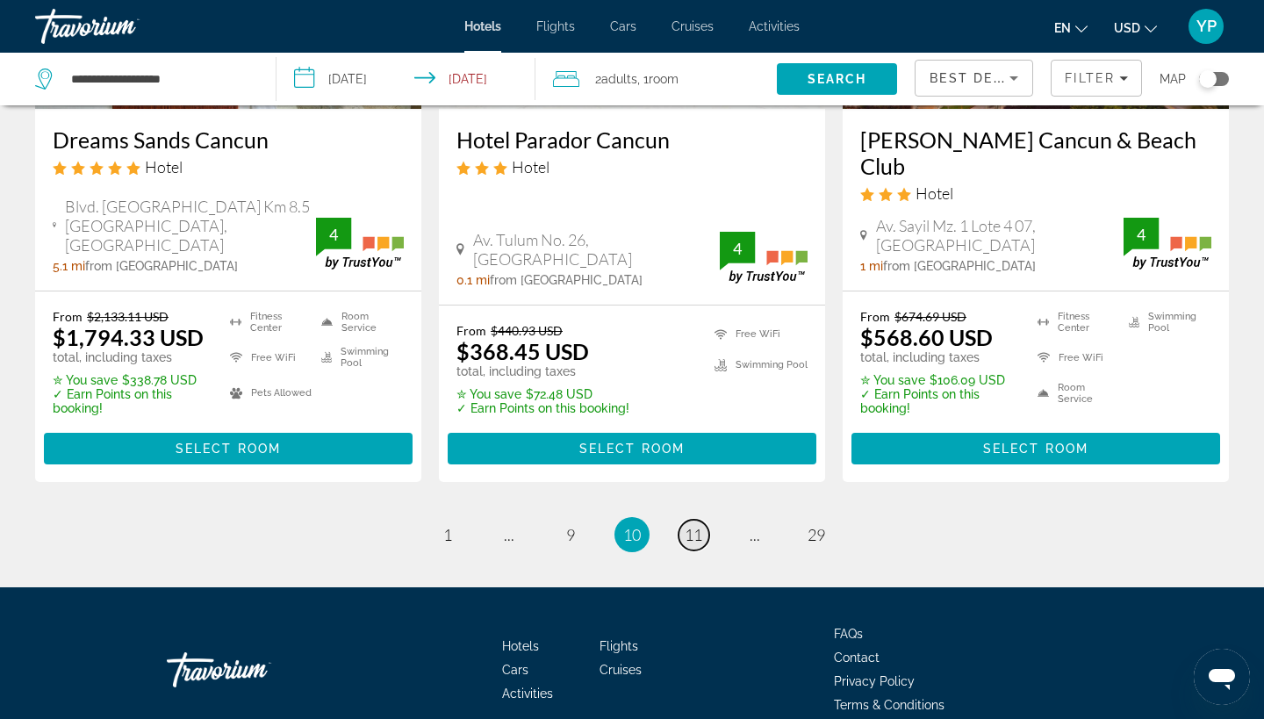
click at [698, 525] on span "11" at bounding box center [694, 534] width 18 height 19
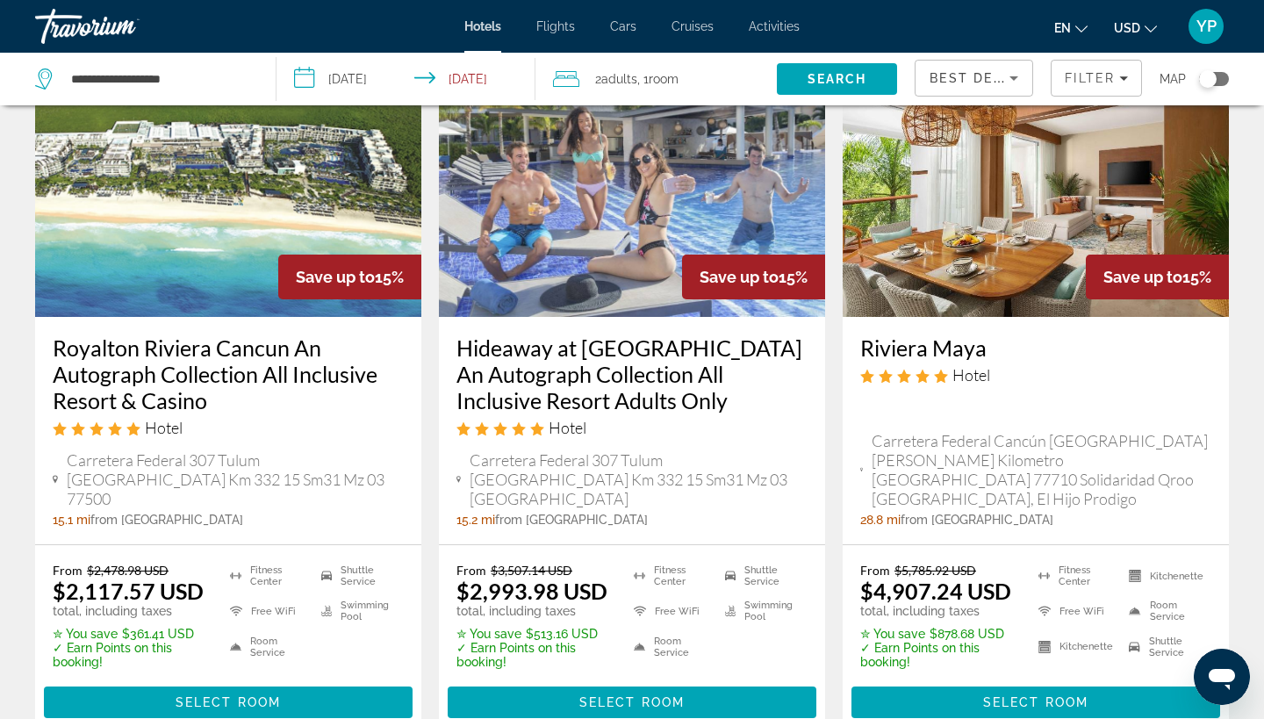
scroll to position [2171, 0]
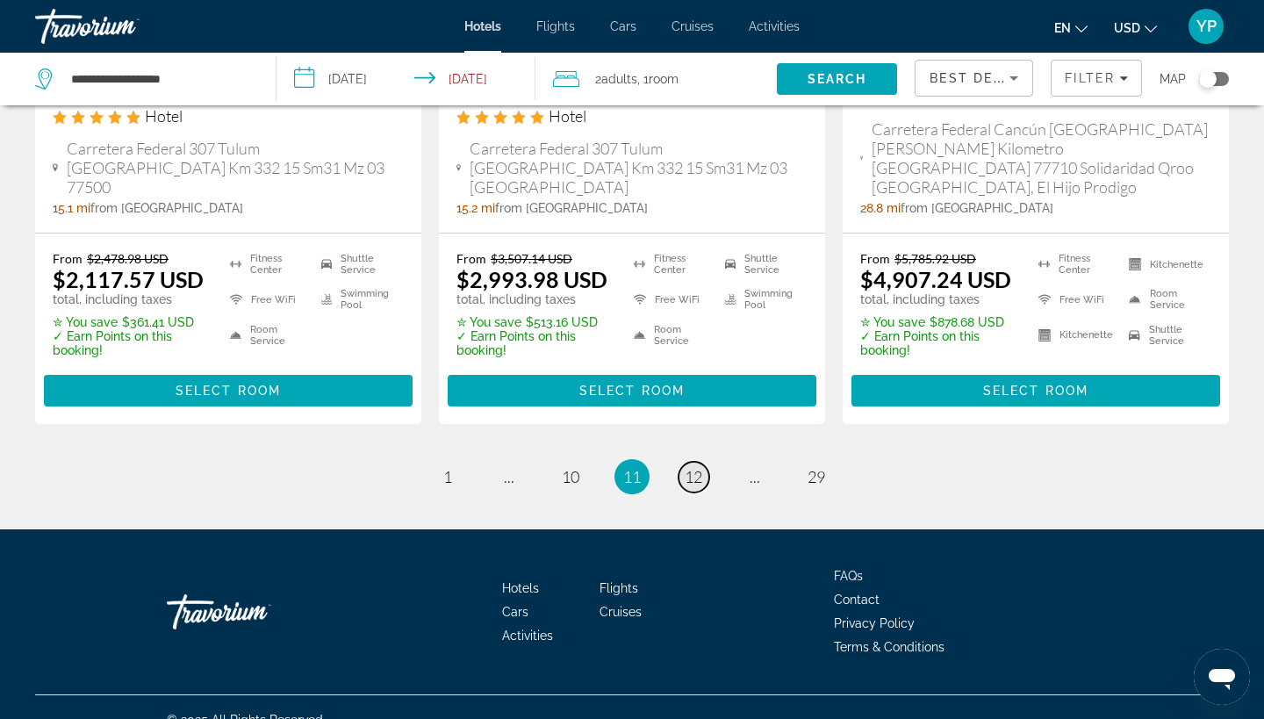
click at [698, 467] on span "12" at bounding box center [694, 476] width 18 height 19
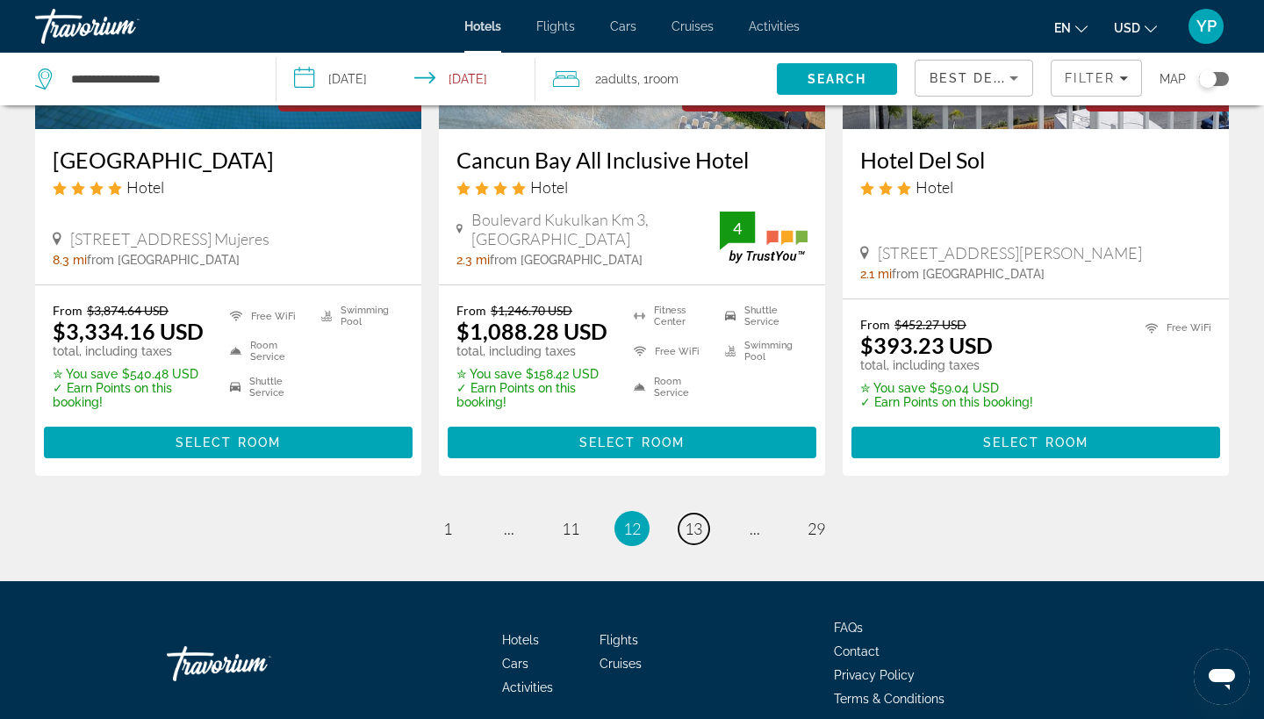
scroll to position [2553, 0]
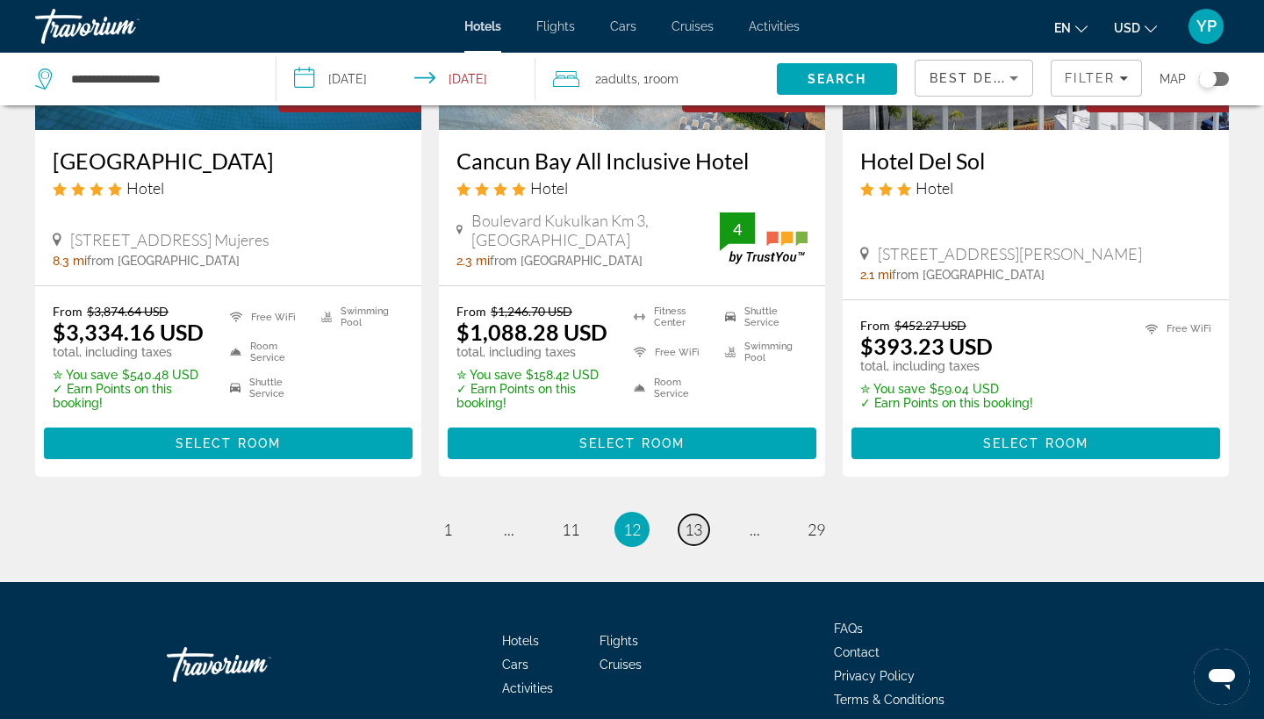
click at [698, 520] on span "13" at bounding box center [694, 529] width 18 height 19
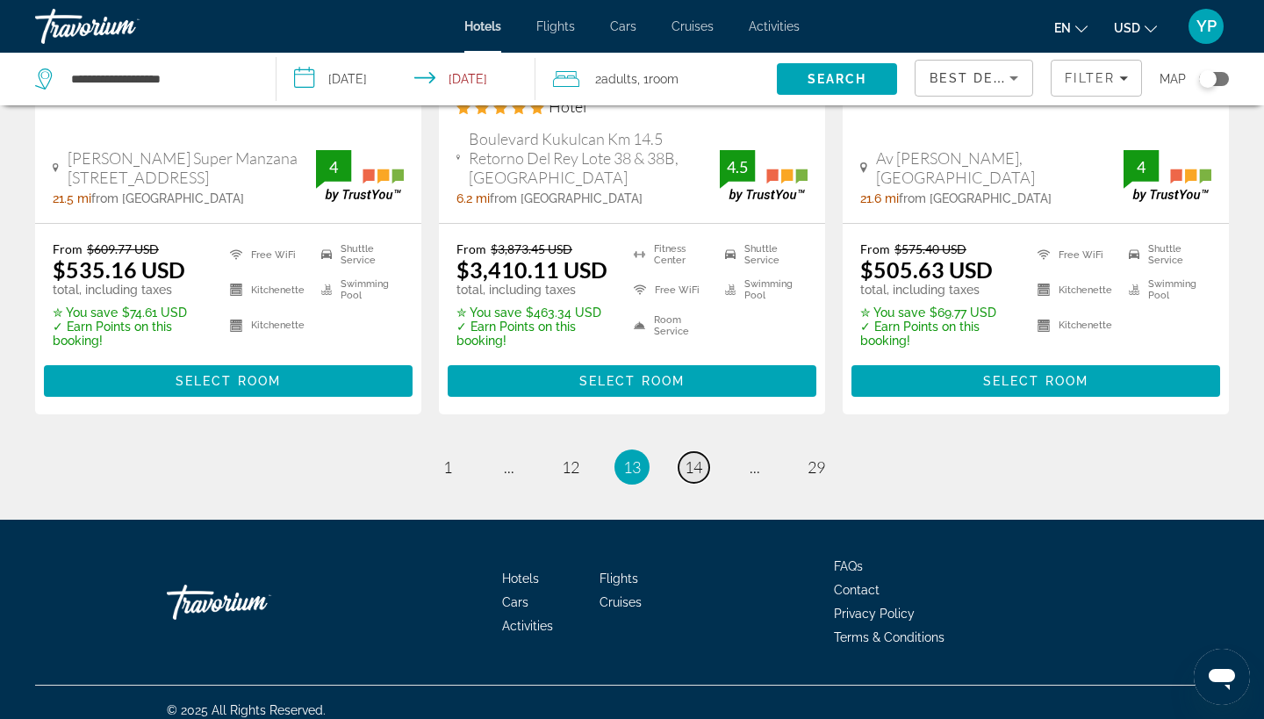
scroll to position [2490, 0]
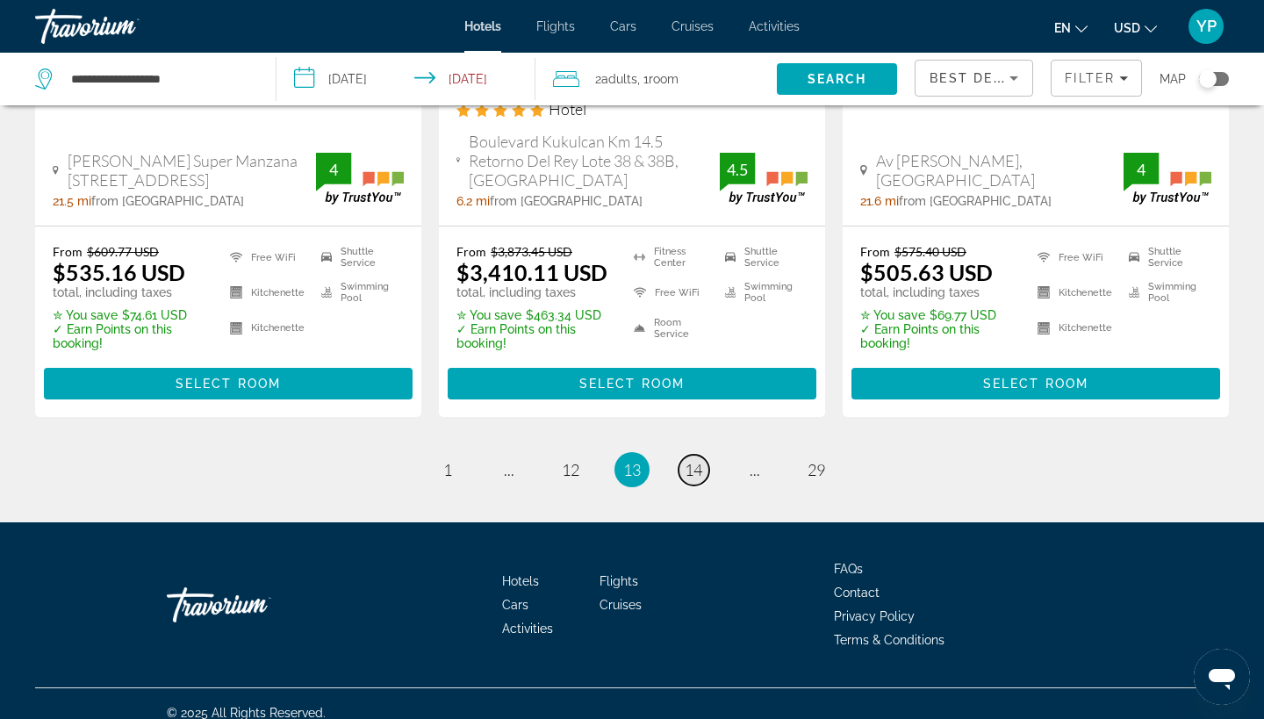
click at [698, 460] on span "14" at bounding box center [694, 469] width 18 height 19
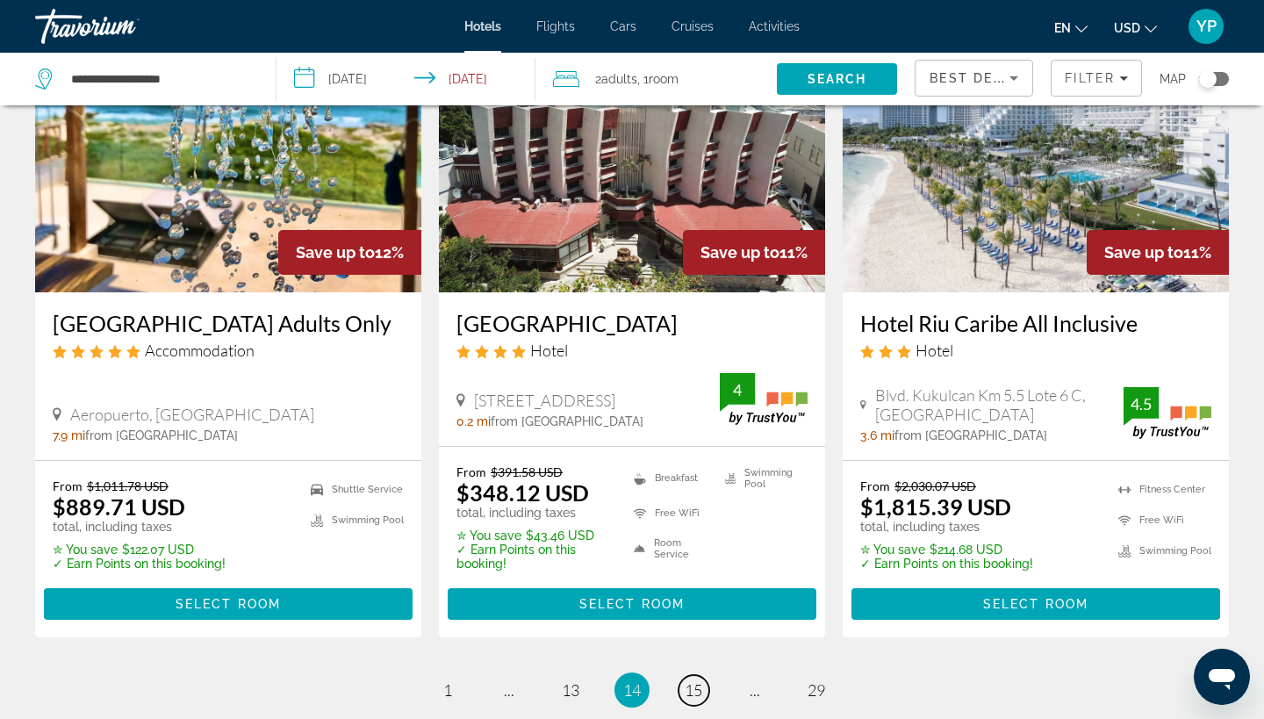
scroll to position [2280, 0]
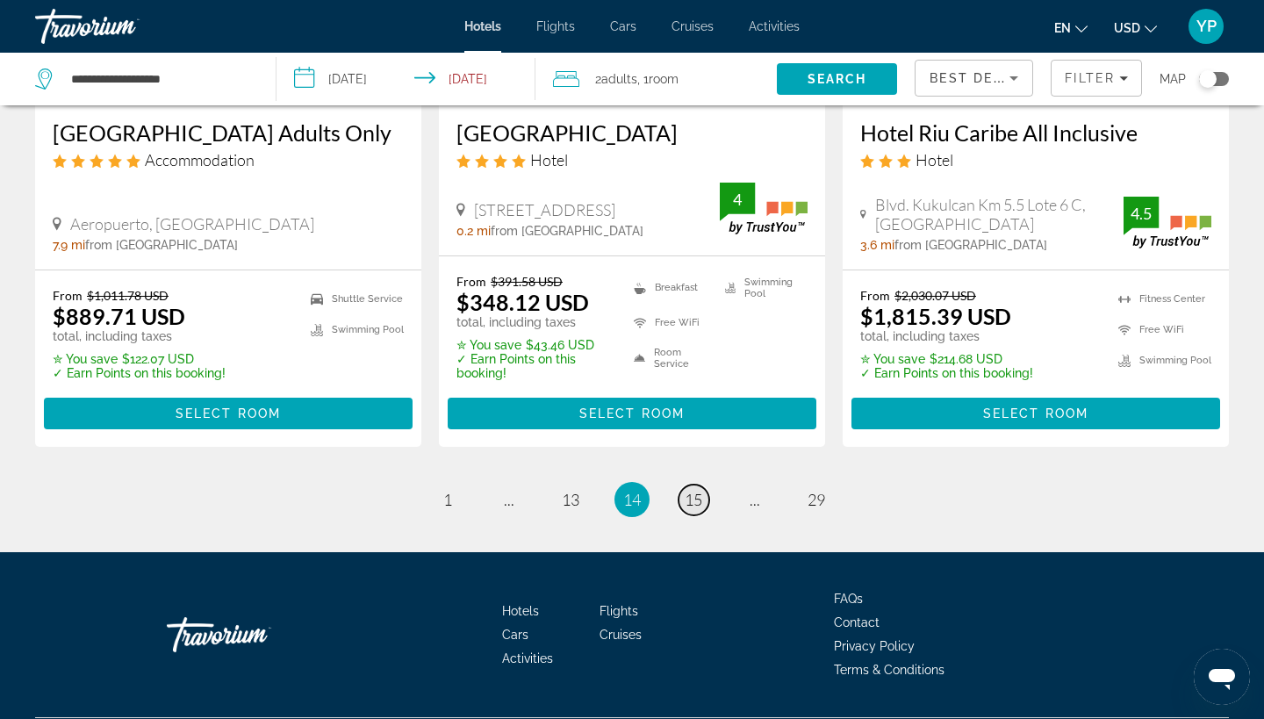
click at [698, 490] on span "15" at bounding box center [694, 499] width 18 height 19
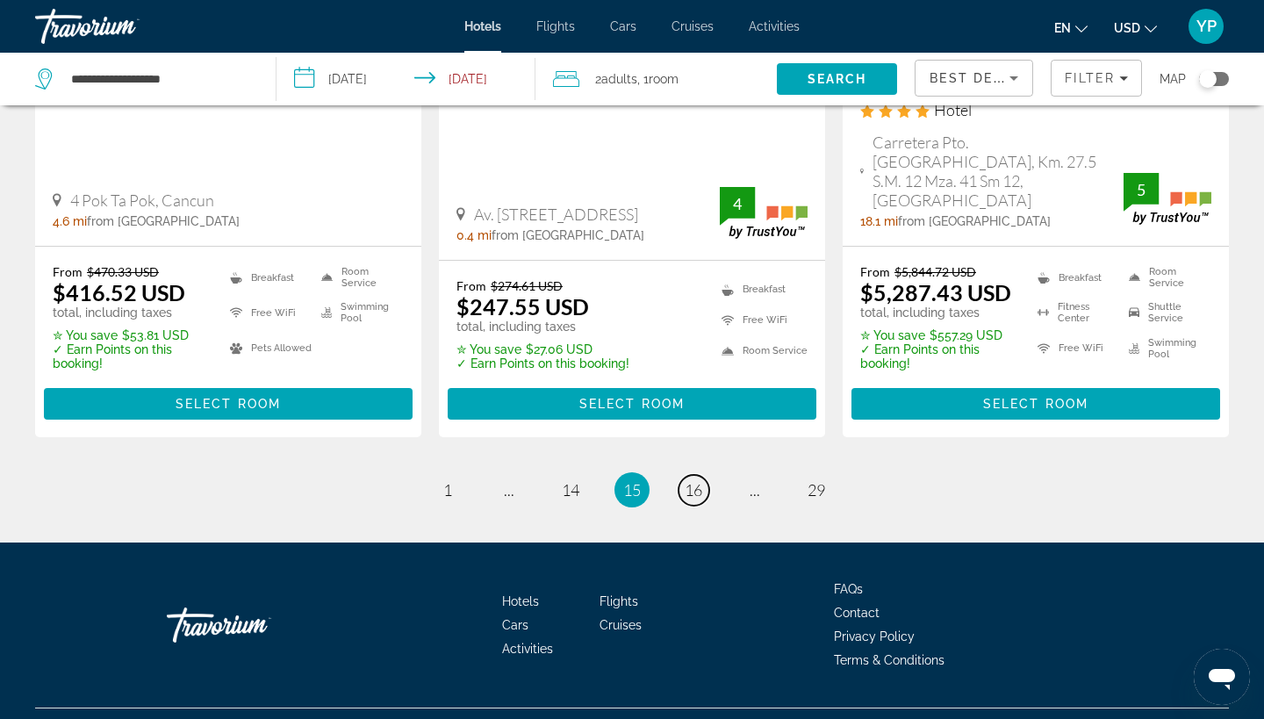
scroll to position [2481, 0]
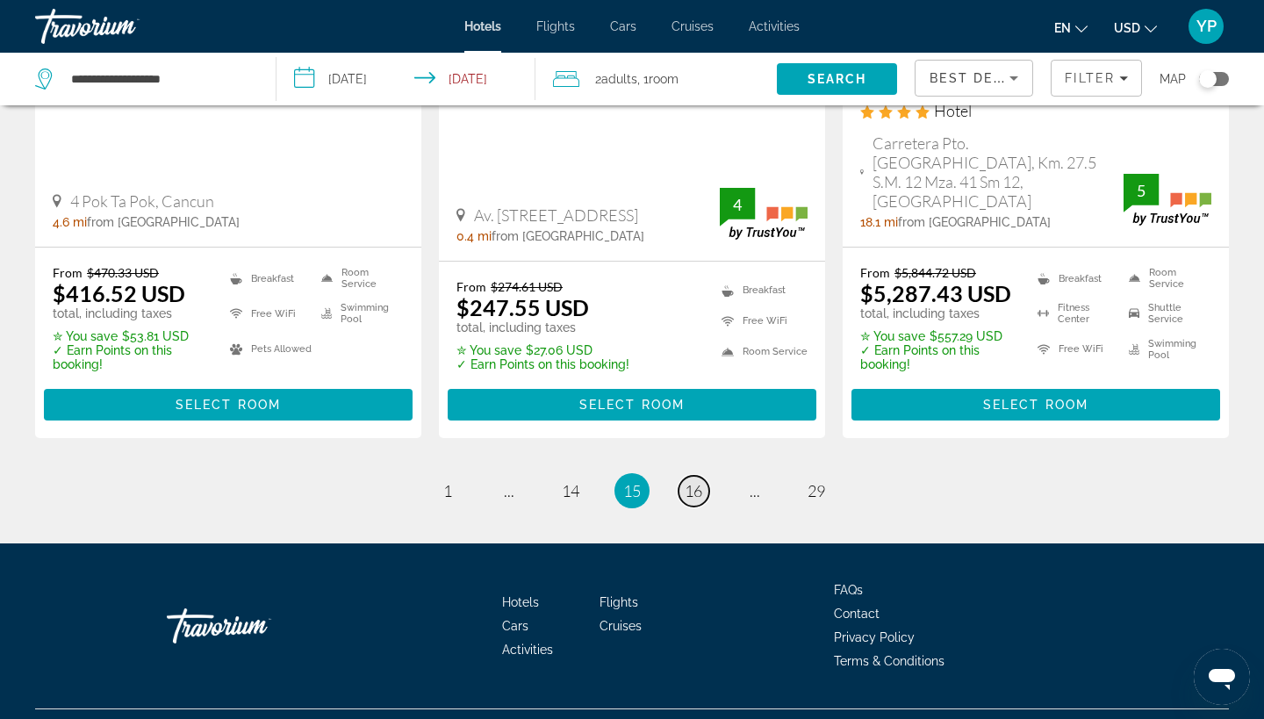
click at [698, 481] on span "16" at bounding box center [694, 490] width 18 height 19
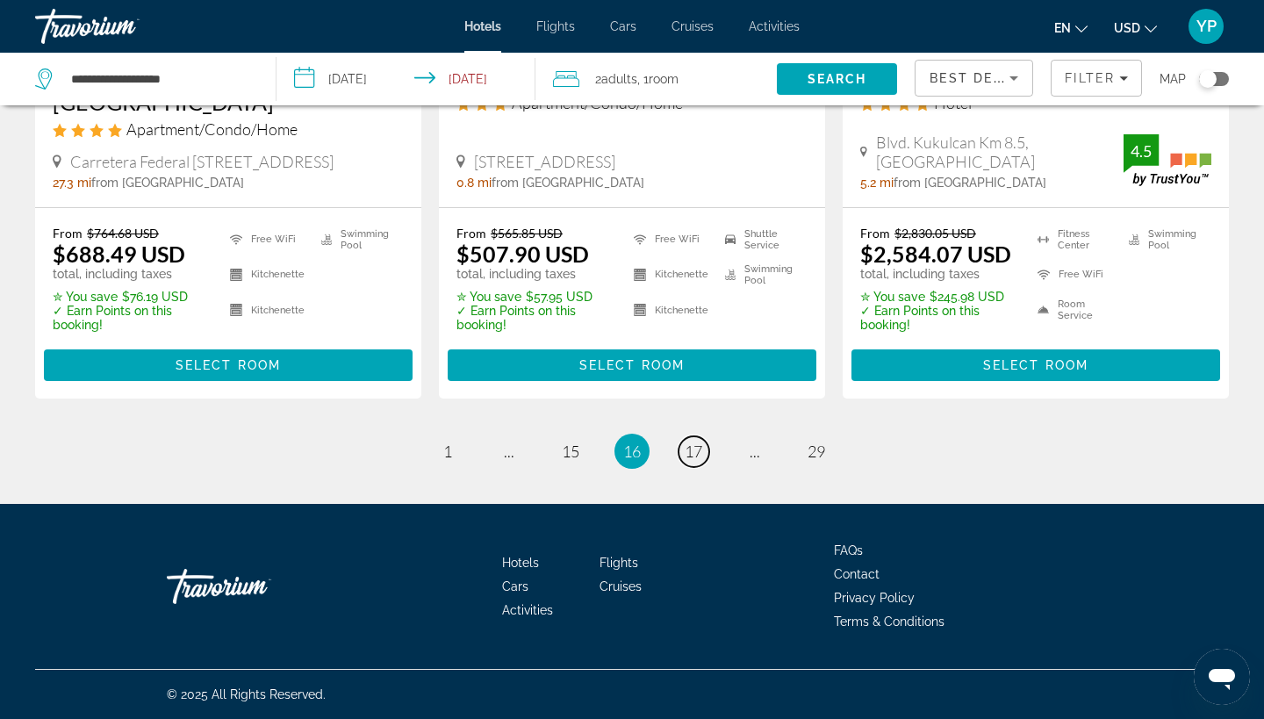
scroll to position [2546, 0]
click at [698, 453] on span "17" at bounding box center [694, 450] width 18 height 19
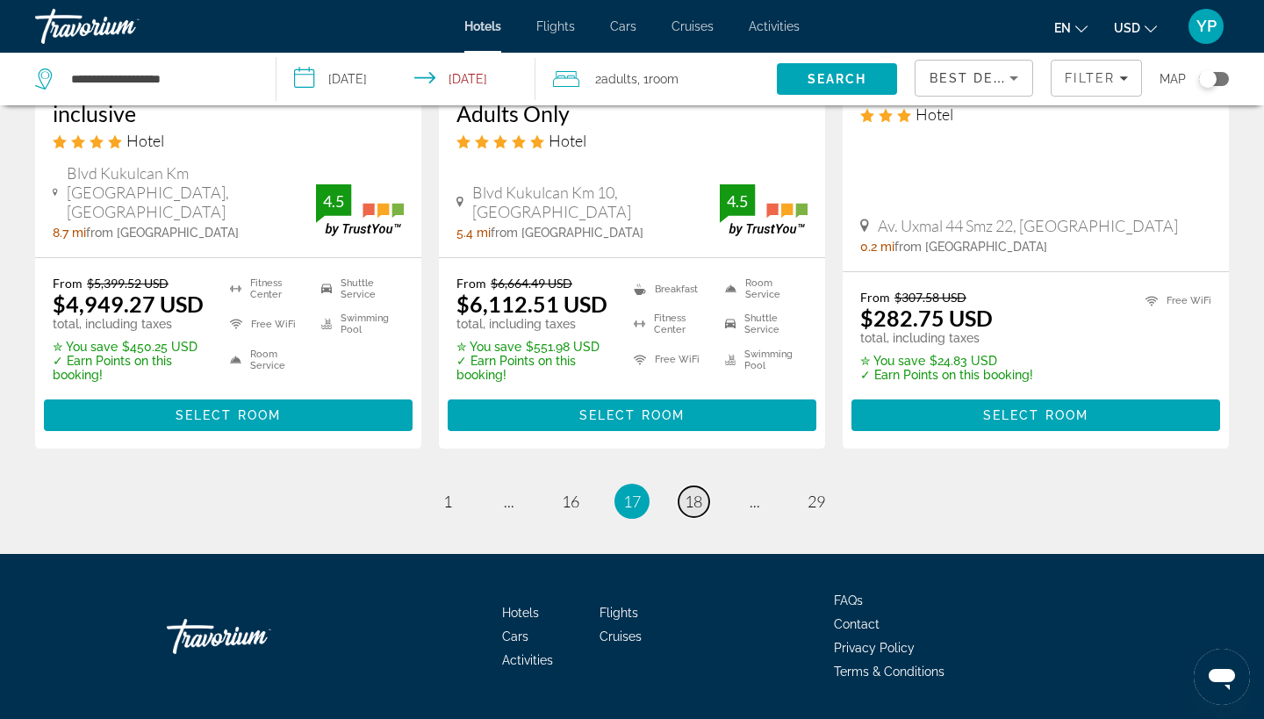
scroll to position [2474, 0]
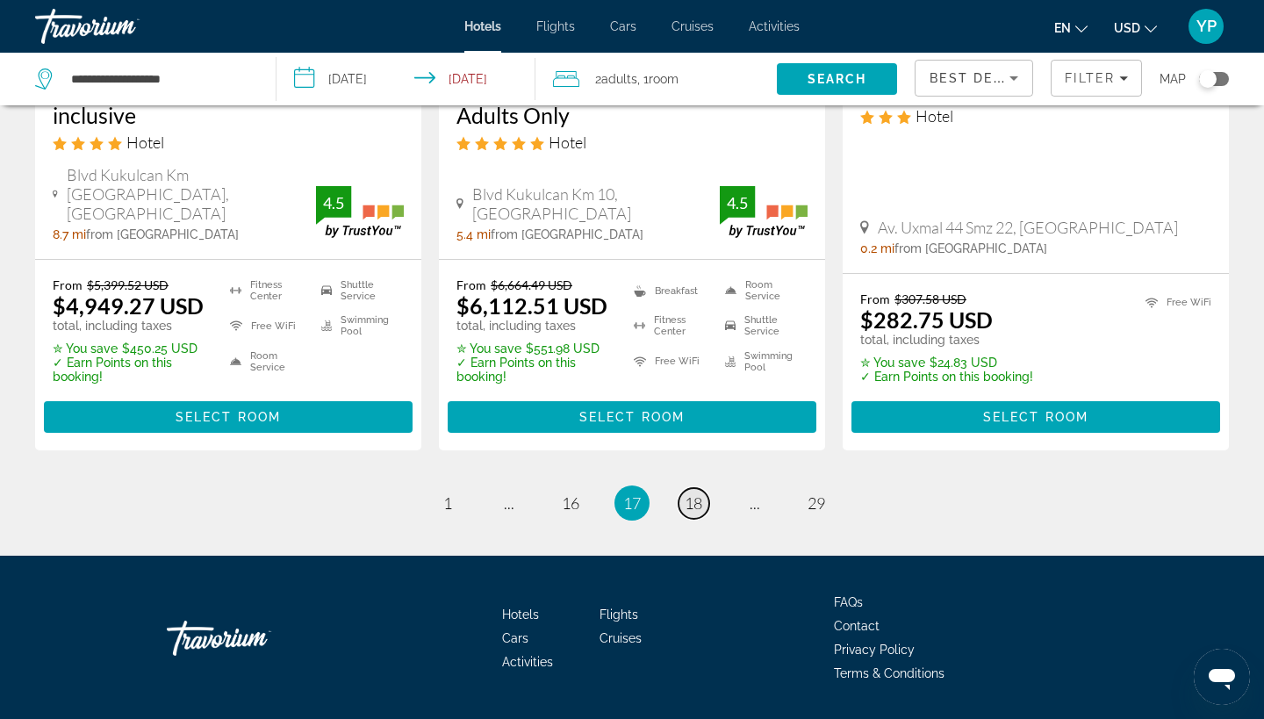
click at [698, 493] on span "18" at bounding box center [694, 502] width 18 height 19
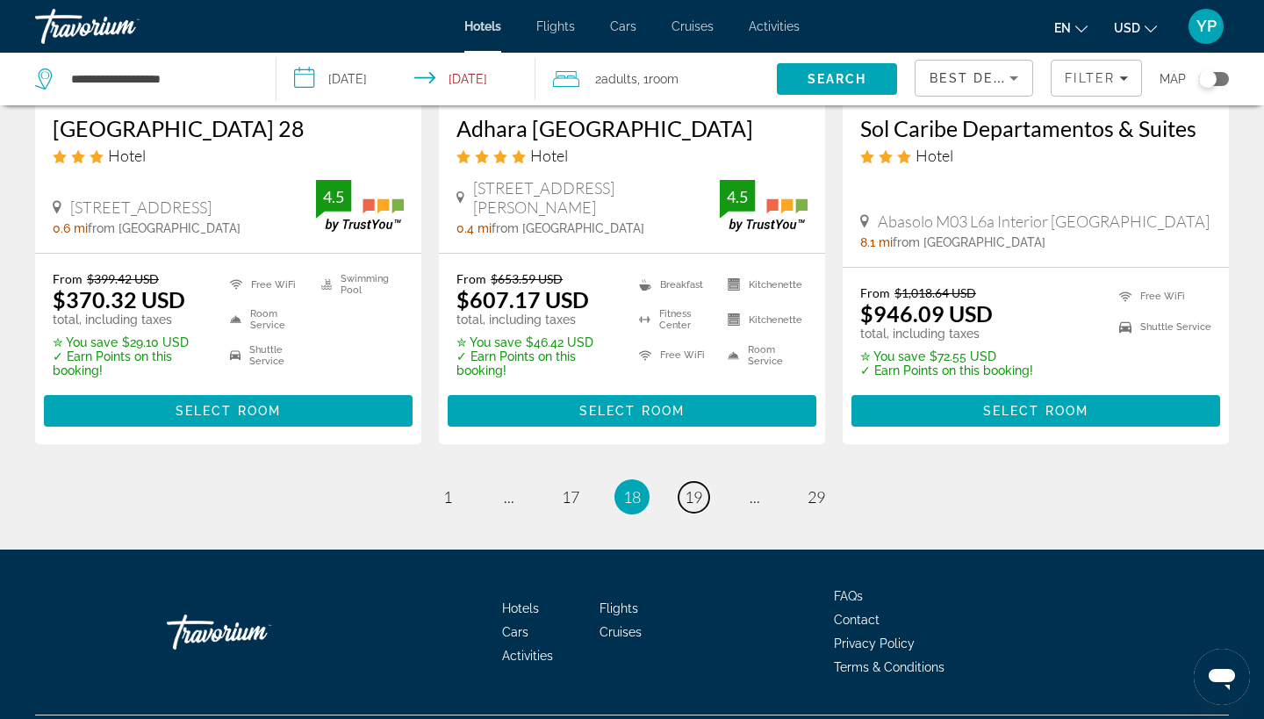
scroll to position [2436, 0]
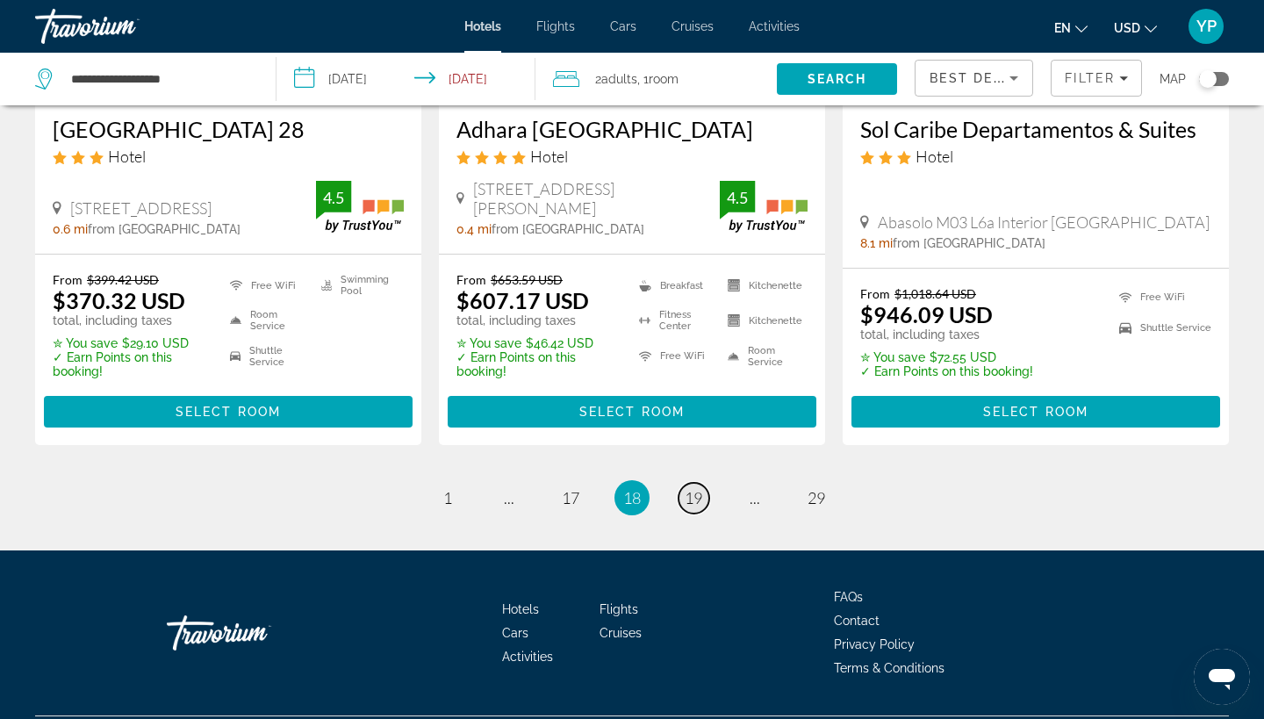
click at [698, 488] on span "19" at bounding box center [694, 497] width 18 height 19
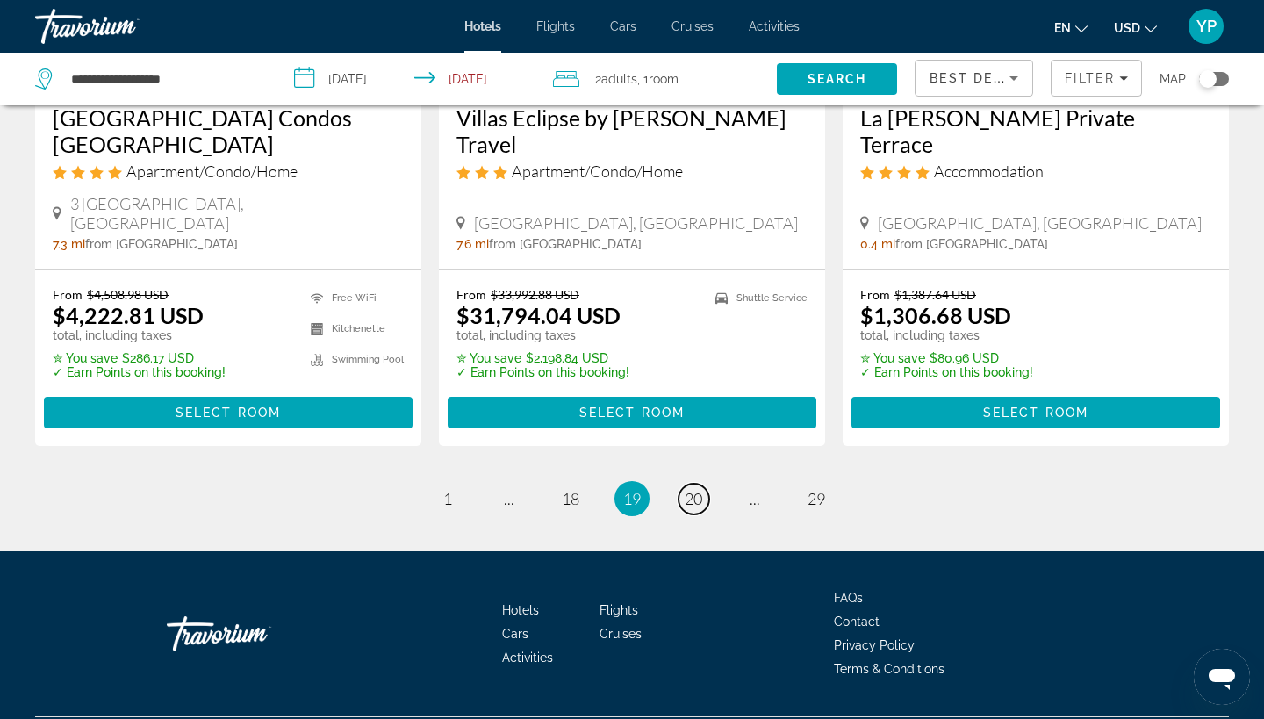
scroll to position [2387, 0]
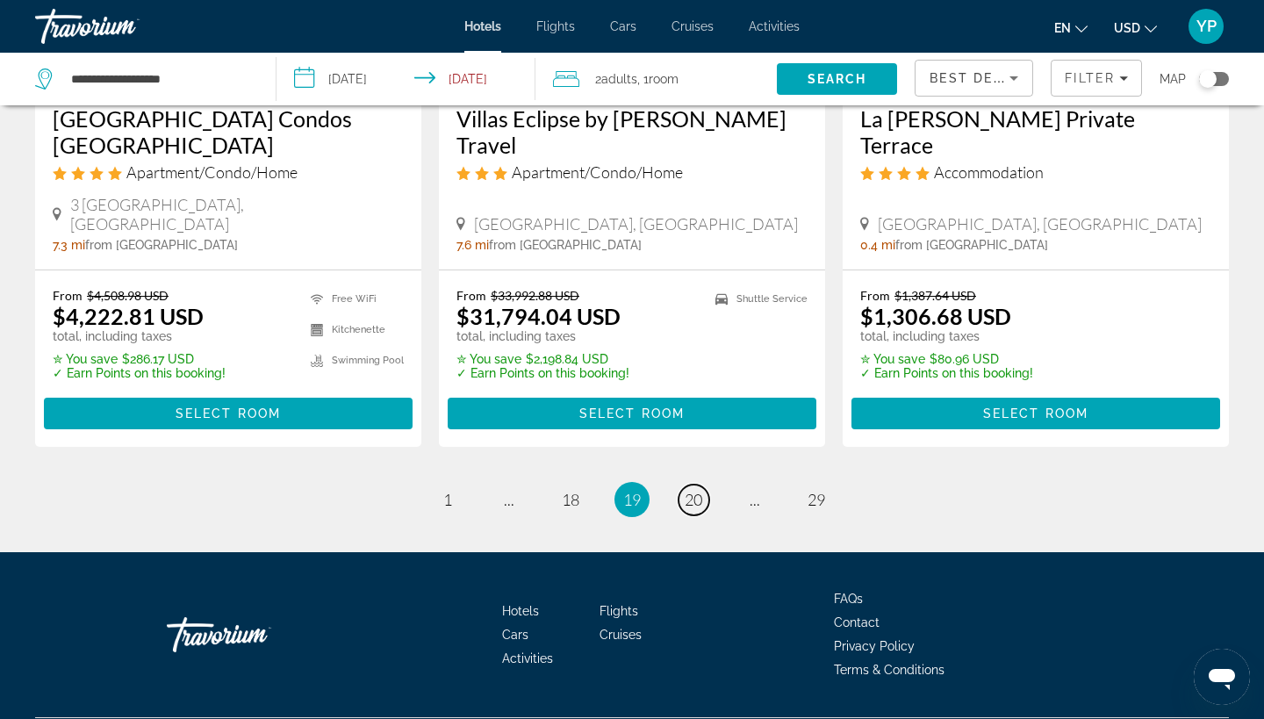
click at [698, 490] on span "20" at bounding box center [694, 499] width 18 height 19
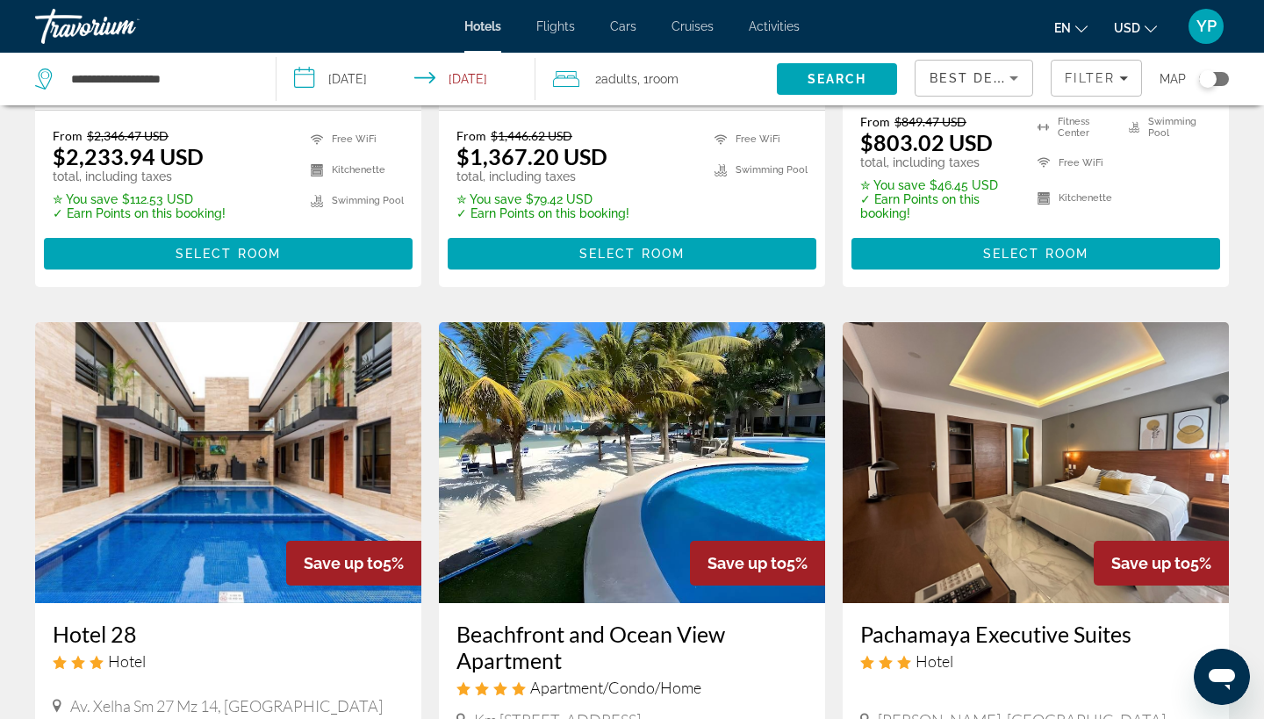
scroll to position [1871, 0]
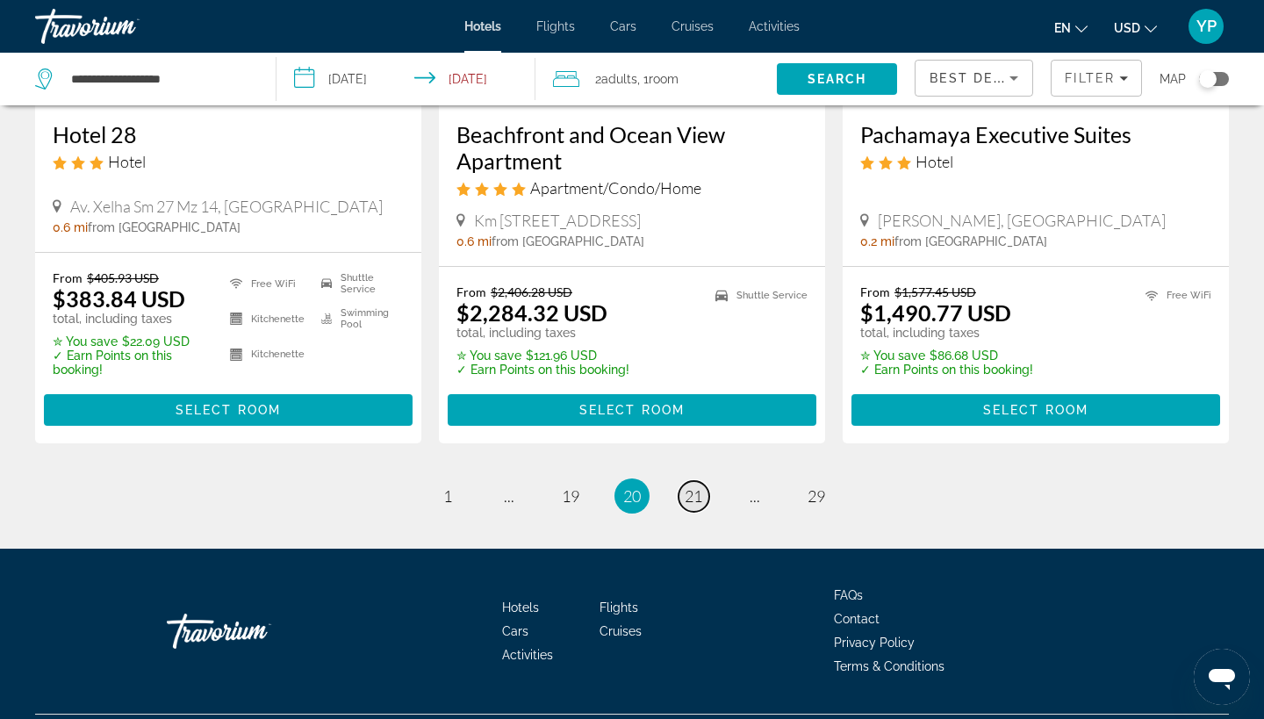
click at [698, 486] on span "21" at bounding box center [694, 495] width 18 height 19
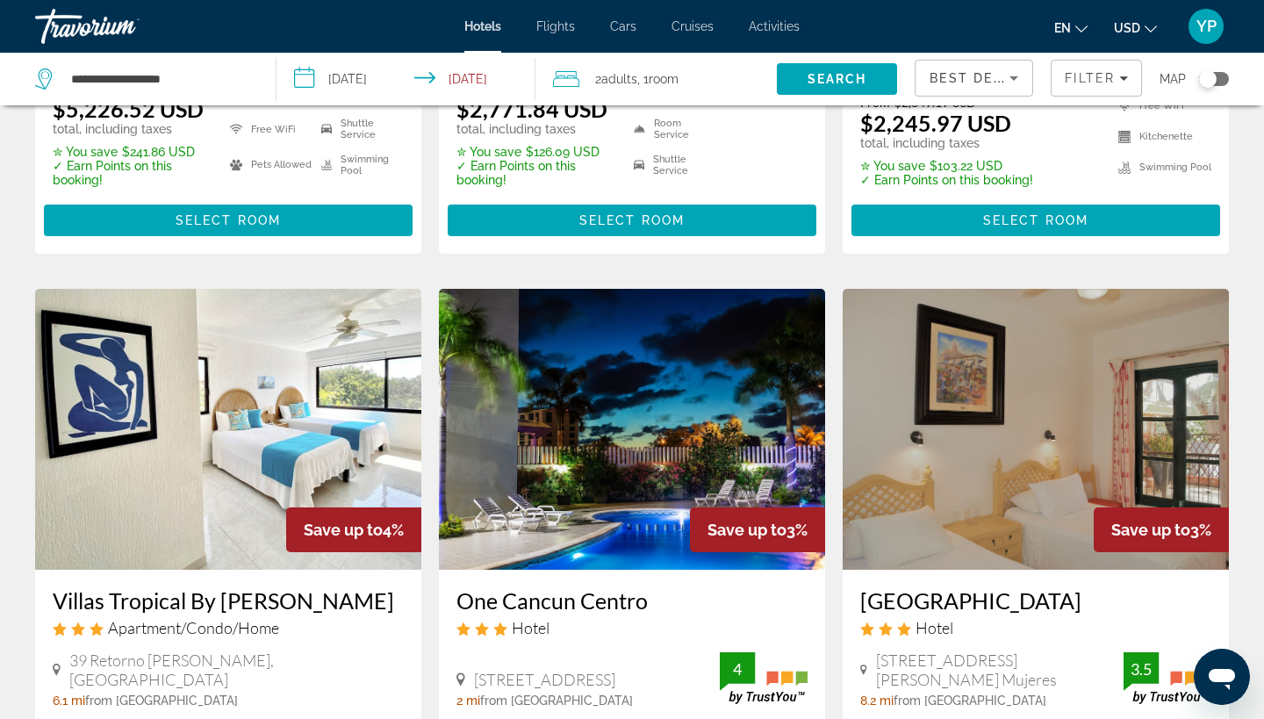
scroll to position [1895, 0]
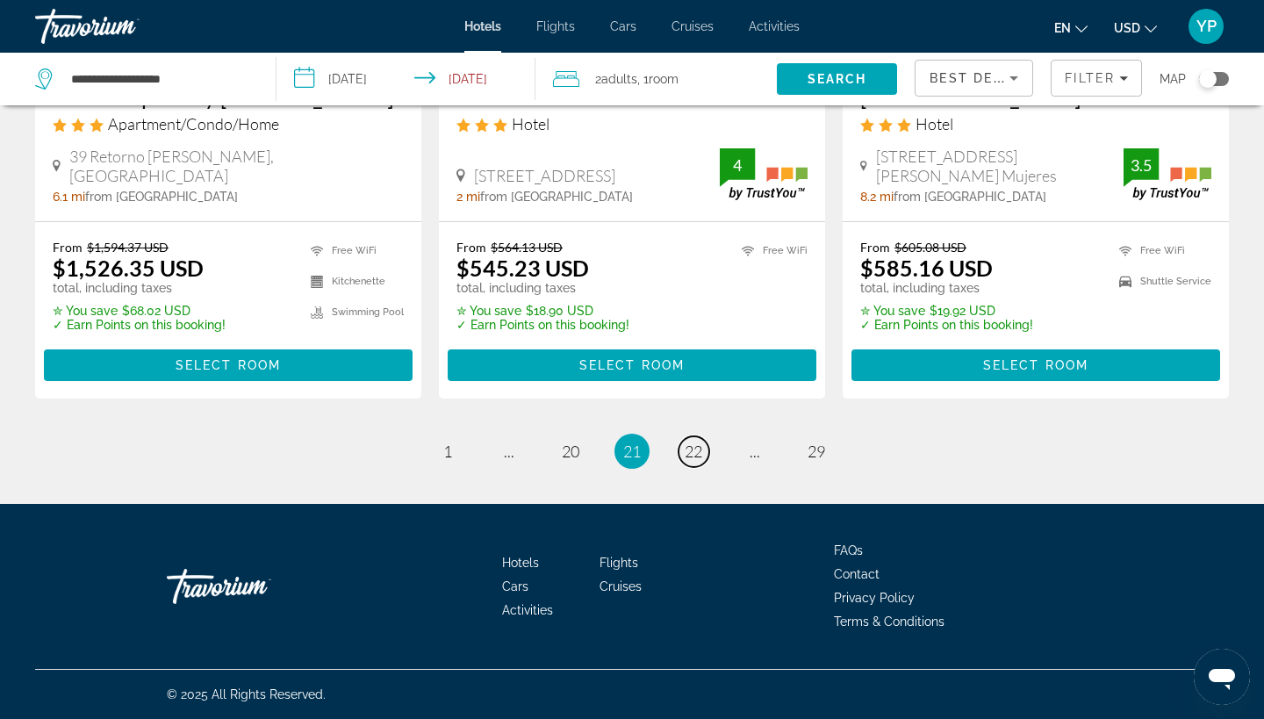
click at [698, 453] on span "22" at bounding box center [694, 450] width 18 height 19
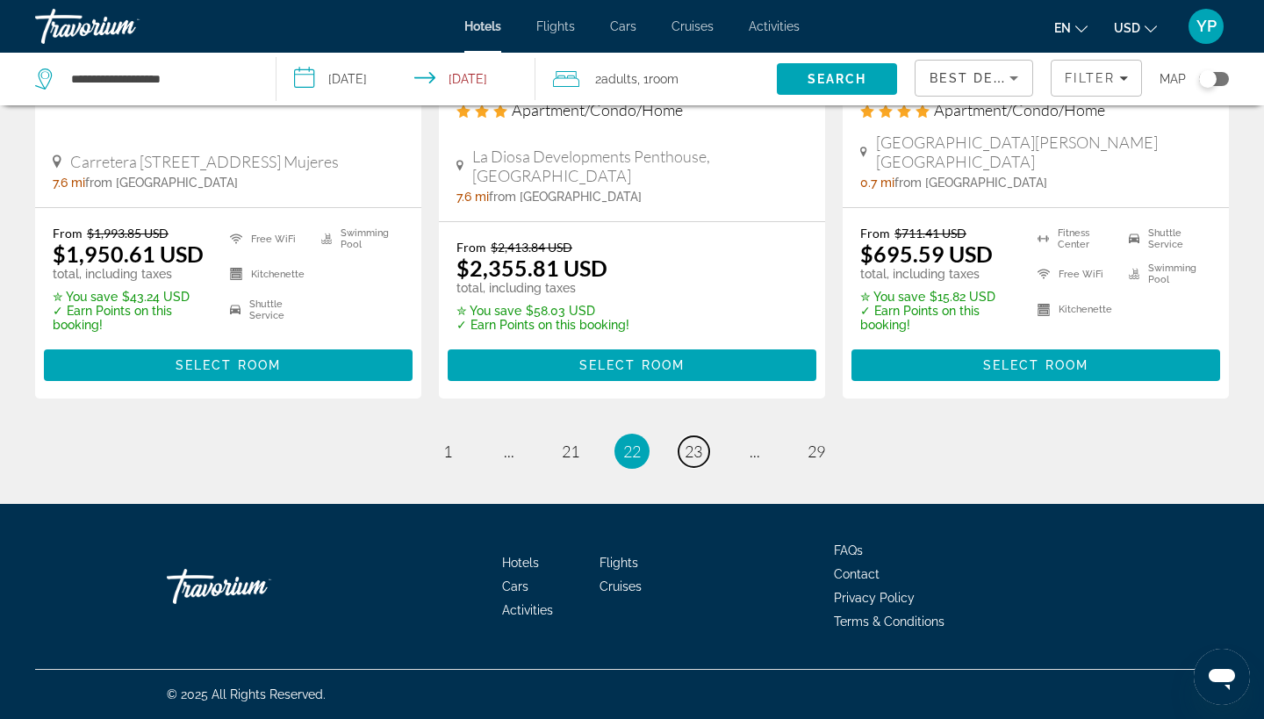
scroll to position [2448, 0]
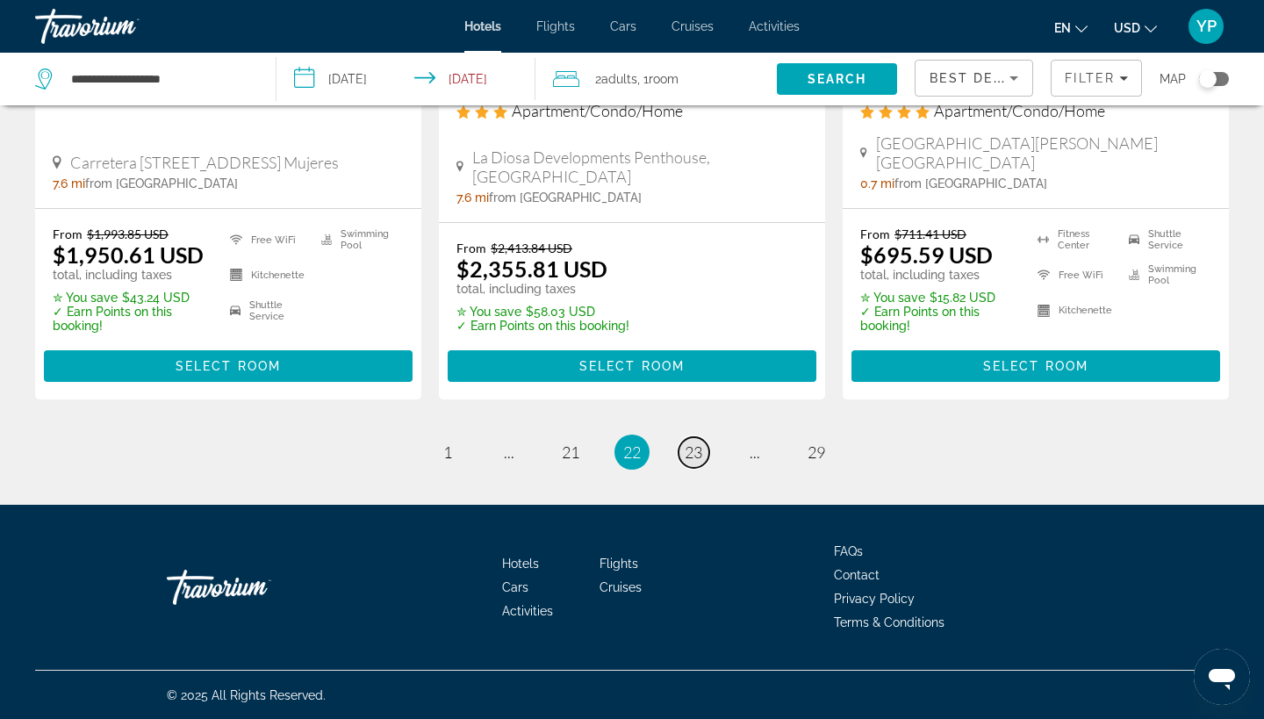
click at [698, 453] on span "23" at bounding box center [694, 451] width 18 height 19
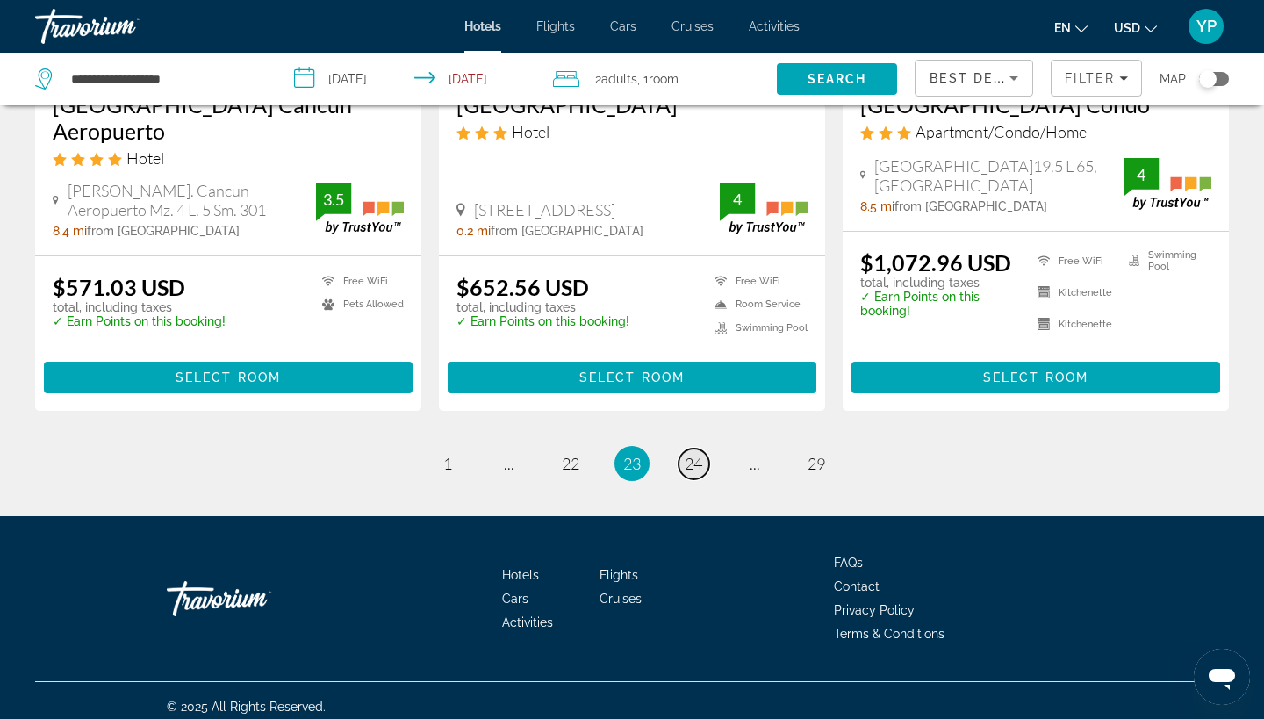
scroll to position [2409, 0]
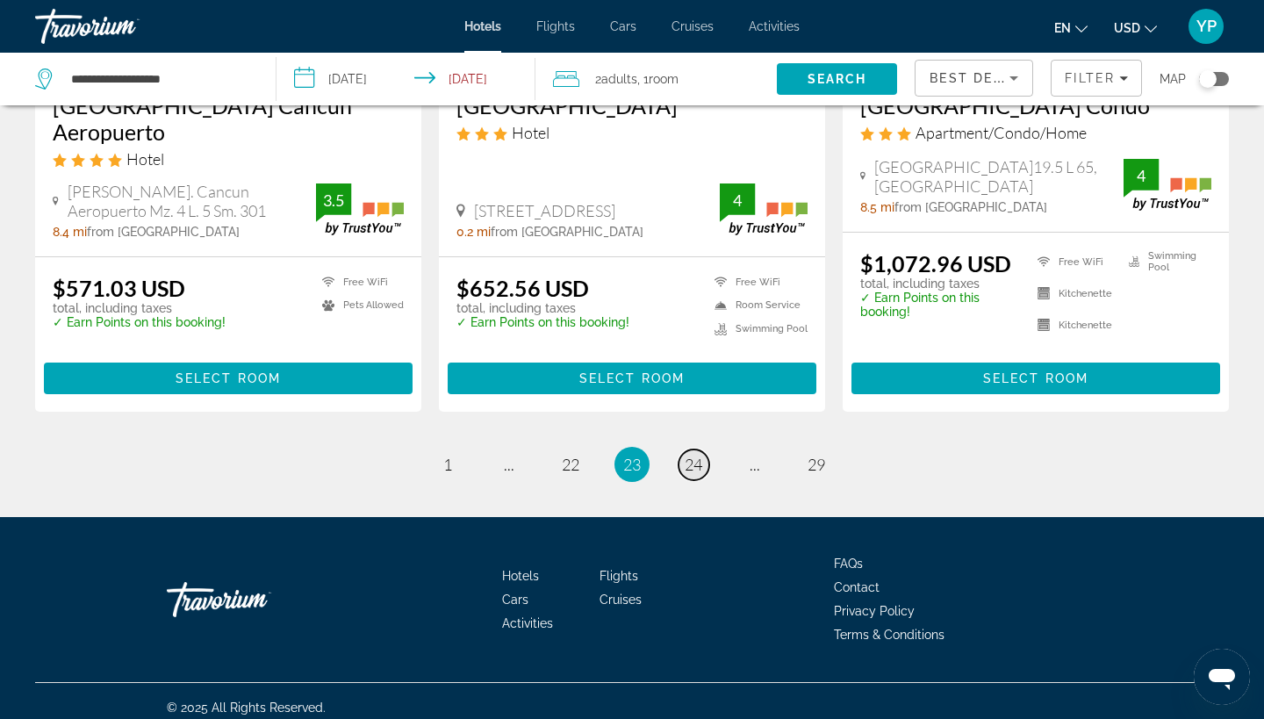
click at [698, 455] on span "24" at bounding box center [694, 464] width 18 height 19
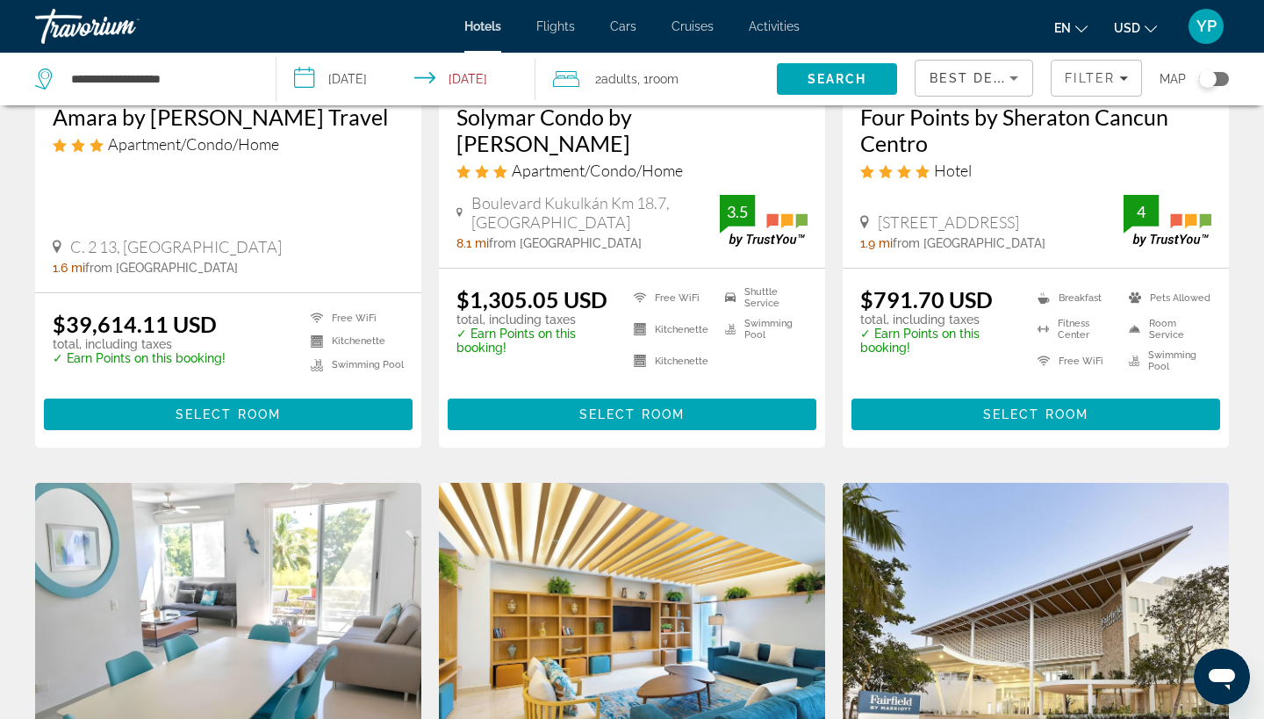
scroll to position [1667, 0]
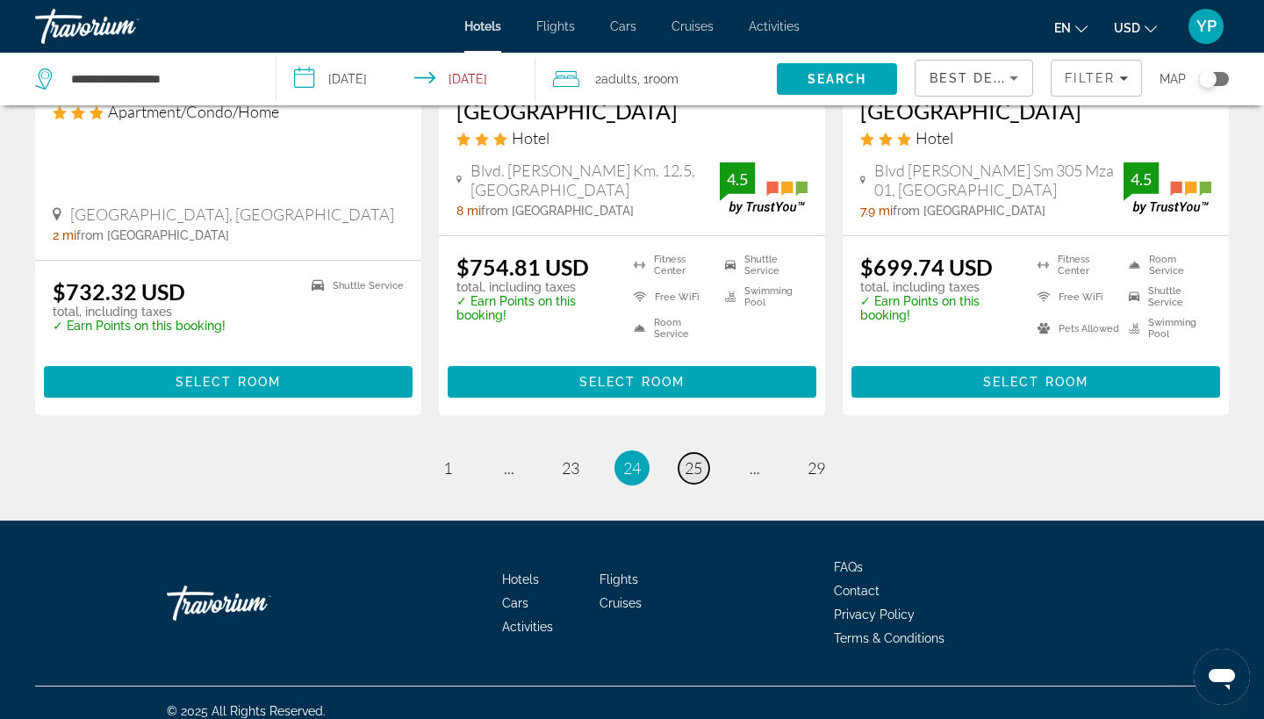
click at [698, 458] on span "25" at bounding box center [694, 467] width 18 height 19
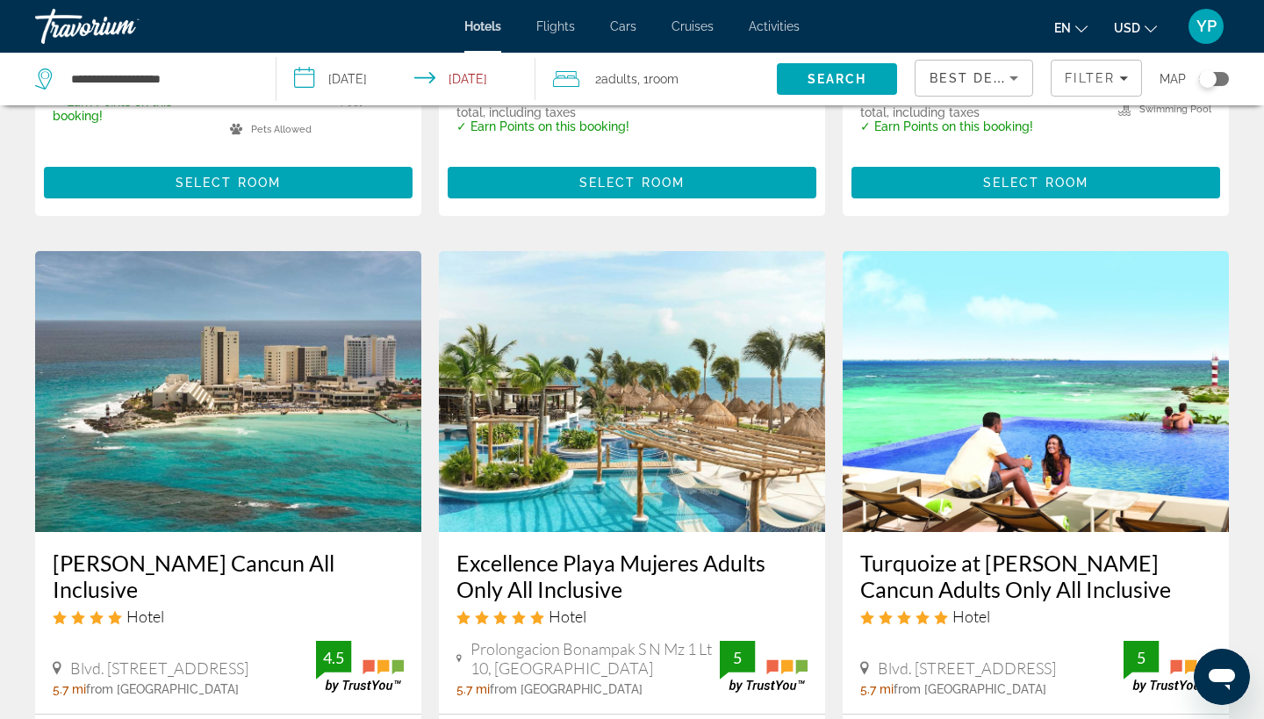
scroll to position [1970, 0]
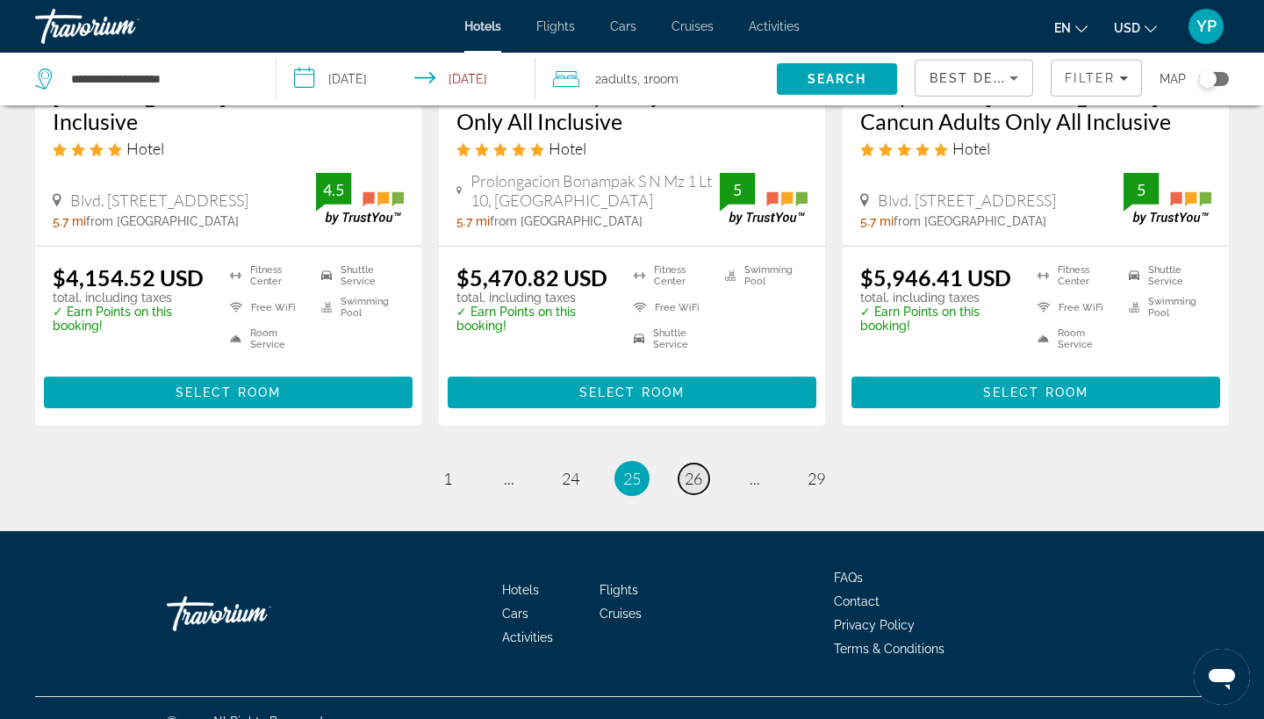
click at [698, 469] on span "26" at bounding box center [694, 478] width 18 height 19
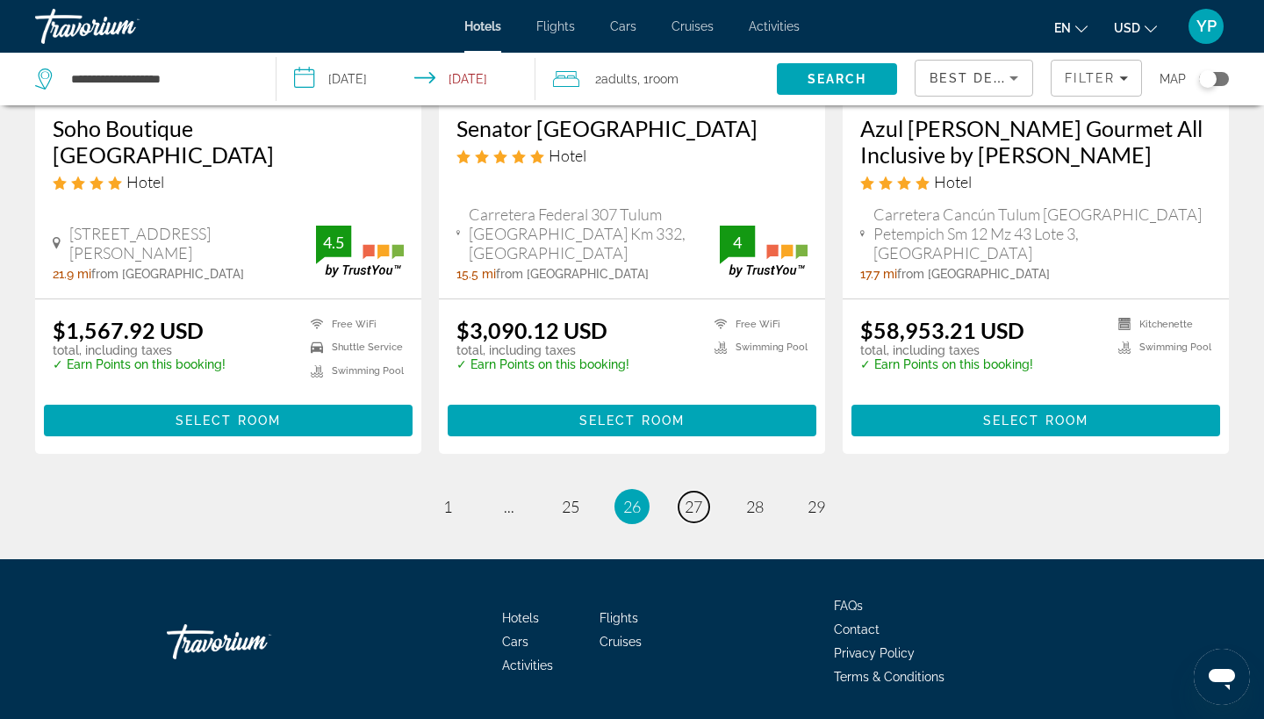
scroll to position [2420, 0]
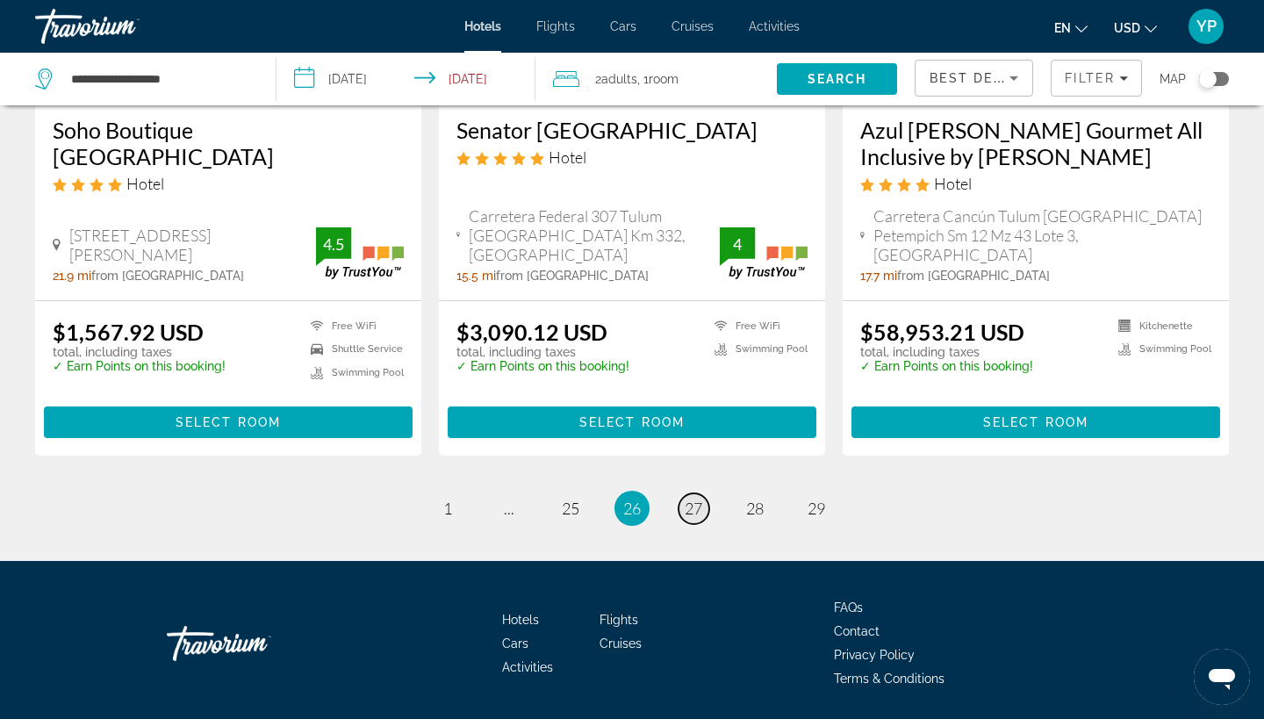
click at [698, 499] on span "27" at bounding box center [694, 508] width 18 height 19
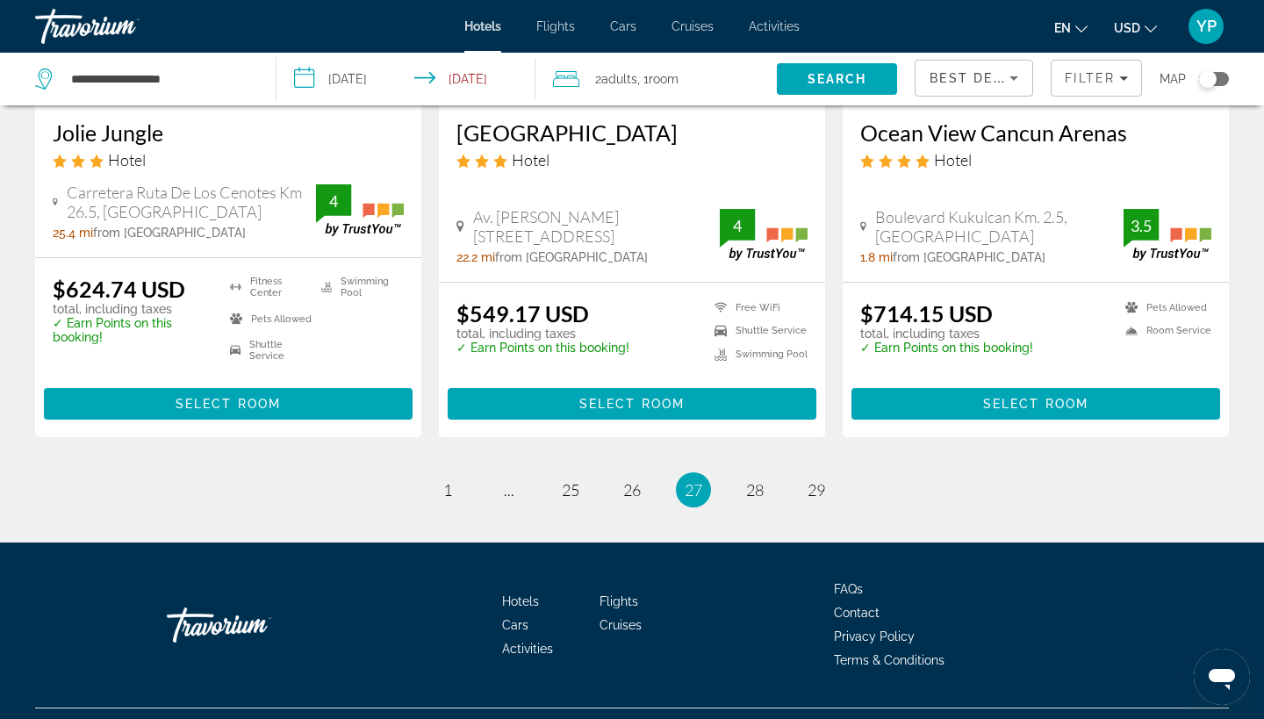
scroll to position [2353, 0]
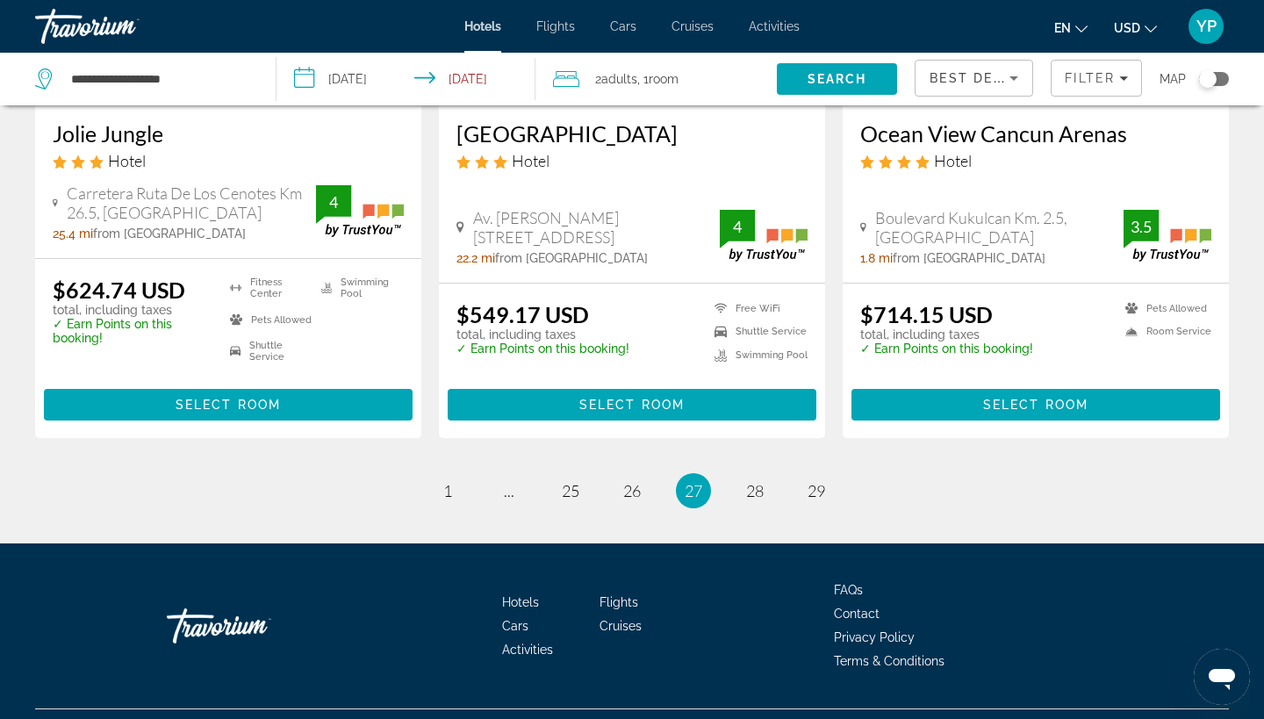
click at [698, 481] on span "27" at bounding box center [694, 490] width 18 height 19
click at [754, 481] on span "28" at bounding box center [755, 490] width 18 height 19
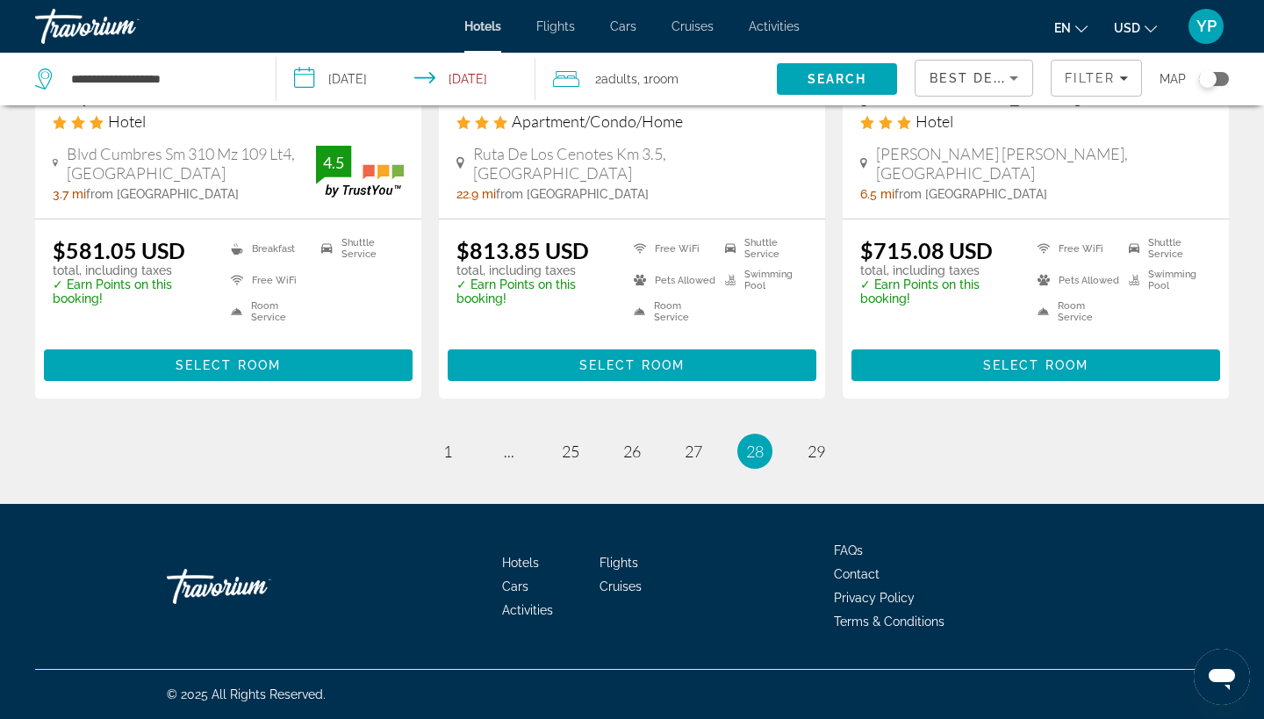
scroll to position [2365, 0]
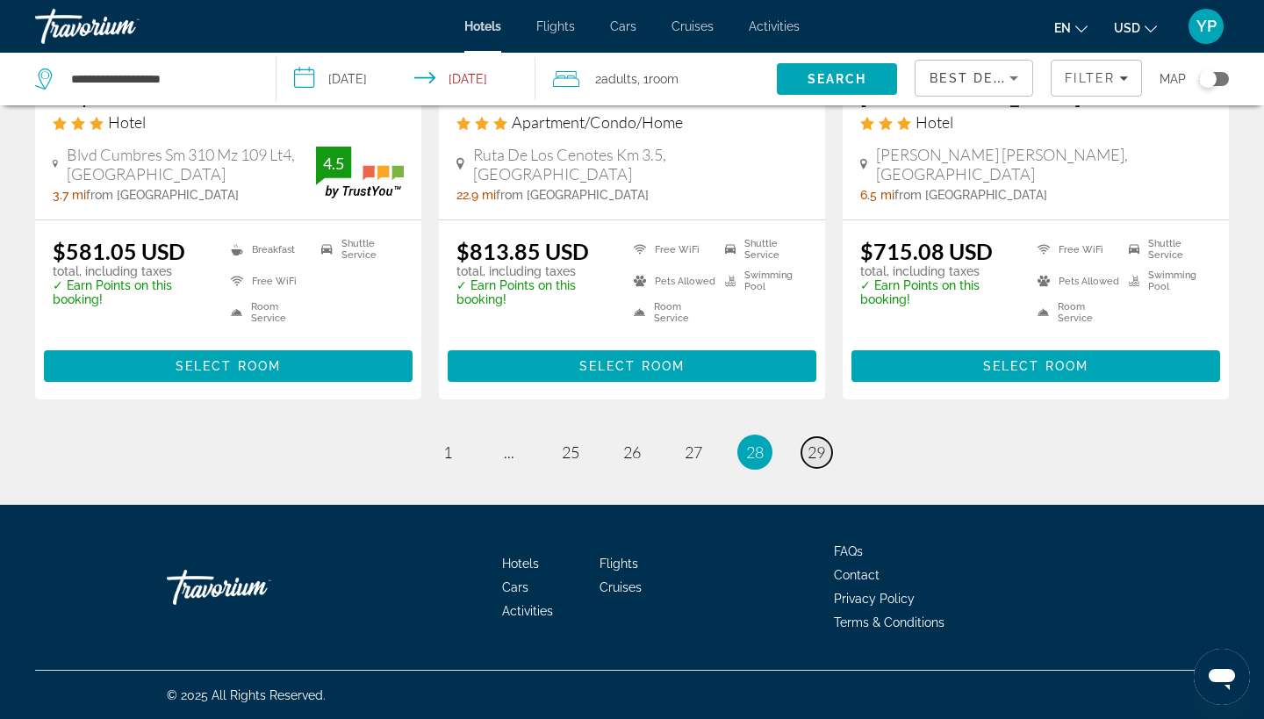
click at [815, 456] on span "29" at bounding box center [816, 451] width 18 height 19
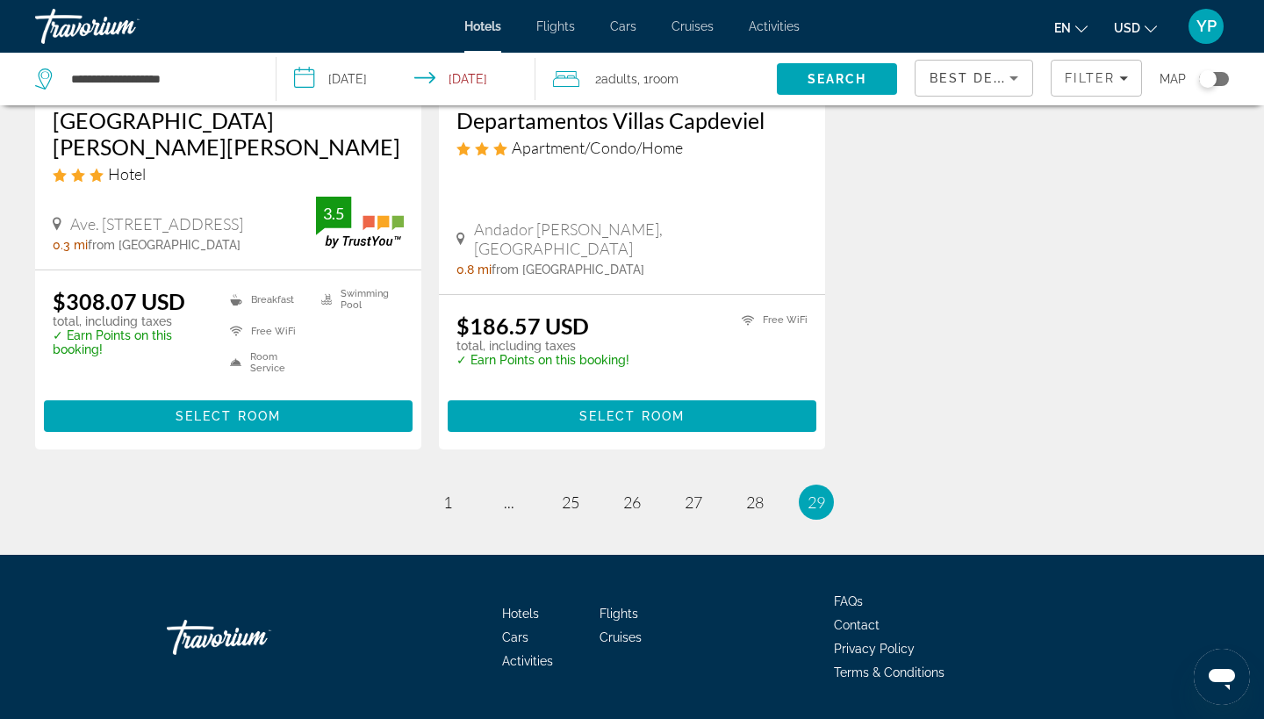
scroll to position [1016, 0]
